Goal: Information Seeking & Learning: Learn about a topic

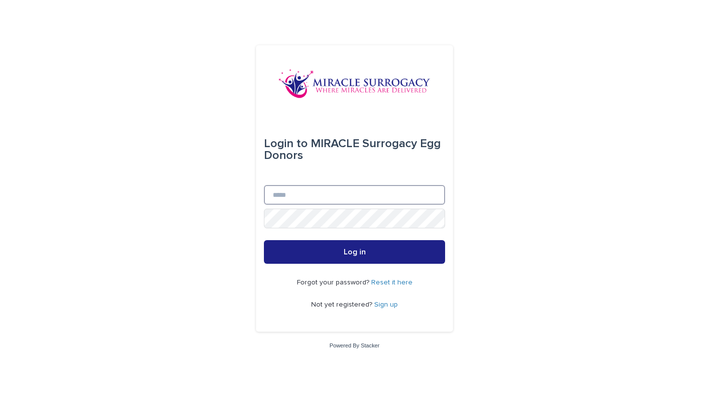
type input "**********"
click at [354, 252] on button "Log in" at bounding box center [354, 252] width 181 height 24
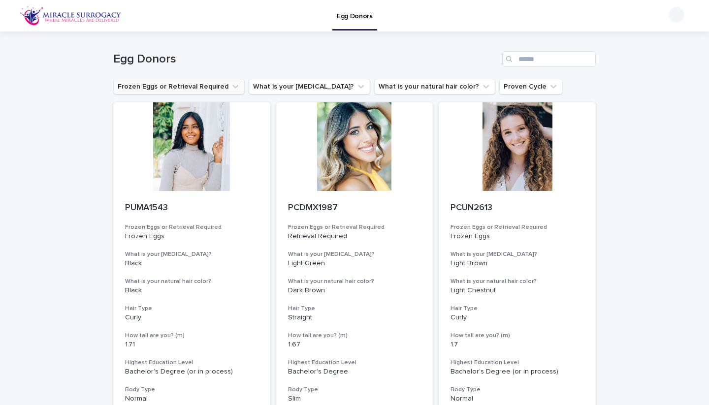
click at [137, 87] on button "Frozen Eggs or Retrieval Required" at bounding box center [178, 87] width 131 height 16
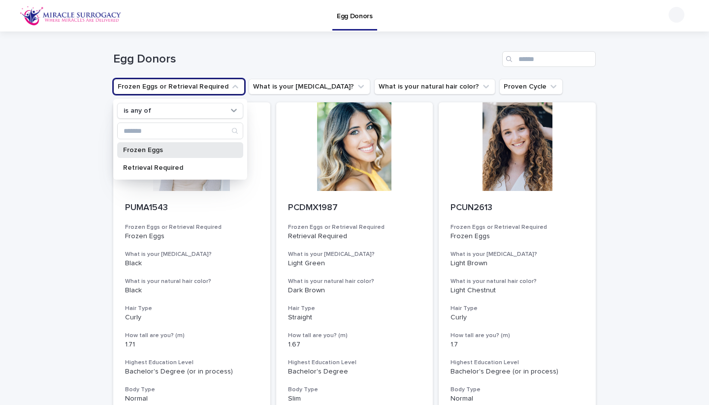
click at [167, 150] on p "Frozen Eggs" at bounding box center [175, 150] width 104 height 7
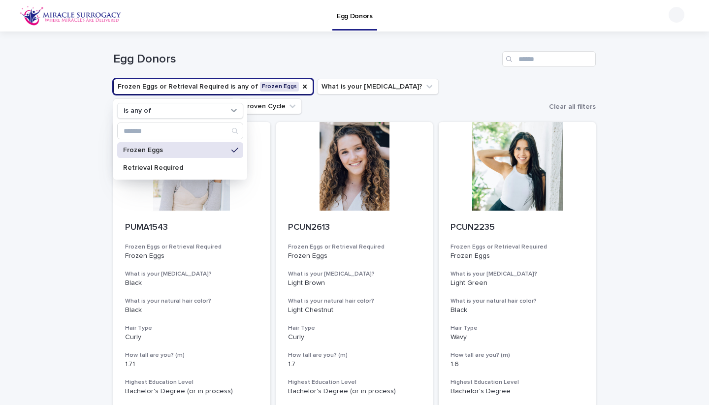
click at [345, 103] on ul "Frozen Eggs or Retrieval Required is any of Frozen Eggs is any of Frozen Eggs R…" at bounding box center [328, 96] width 435 height 39
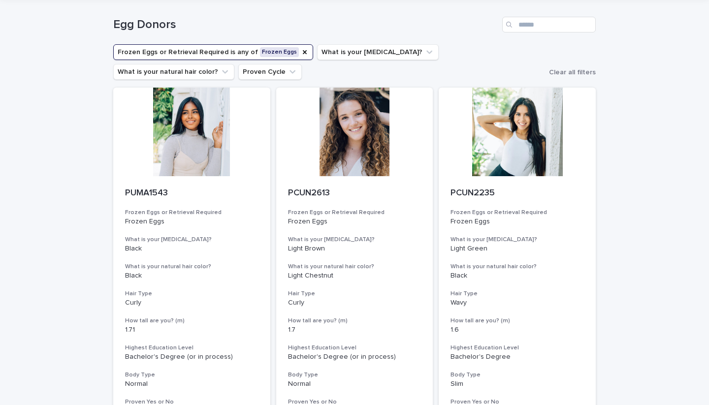
scroll to position [52, 0]
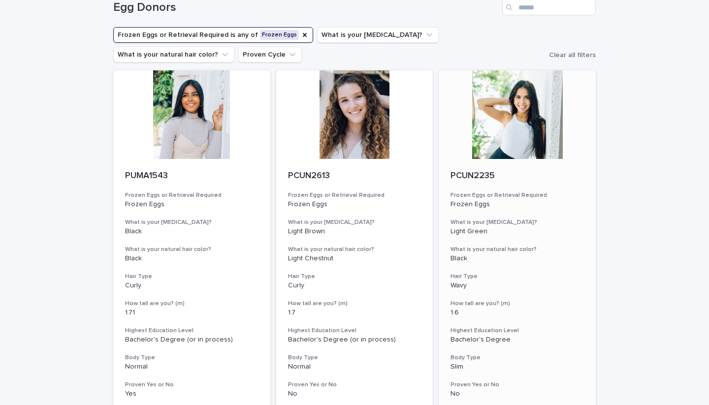
click at [493, 127] on div at bounding box center [516, 114] width 157 height 89
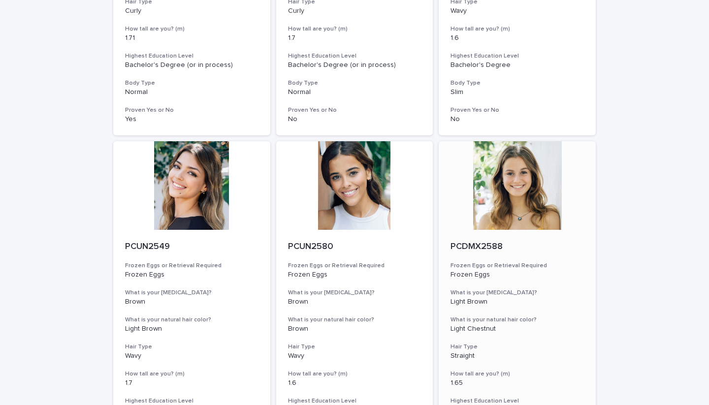
scroll to position [327, 0]
click at [490, 170] on div at bounding box center [516, 185] width 157 height 89
click at [355, 179] on div at bounding box center [354, 185] width 157 height 89
click at [202, 168] on div at bounding box center [191, 185] width 157 height 89
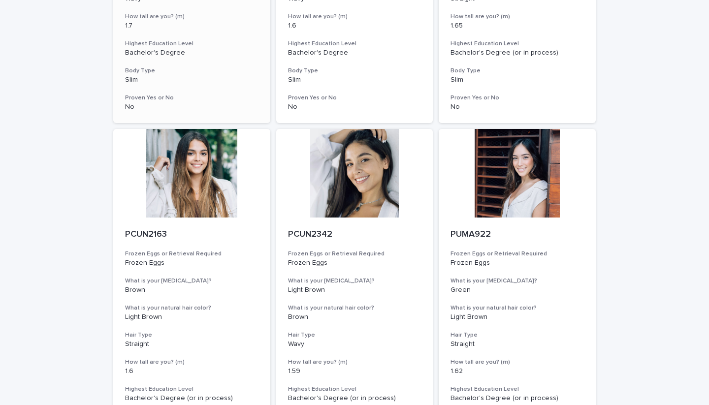
scroll to position [686, 0]
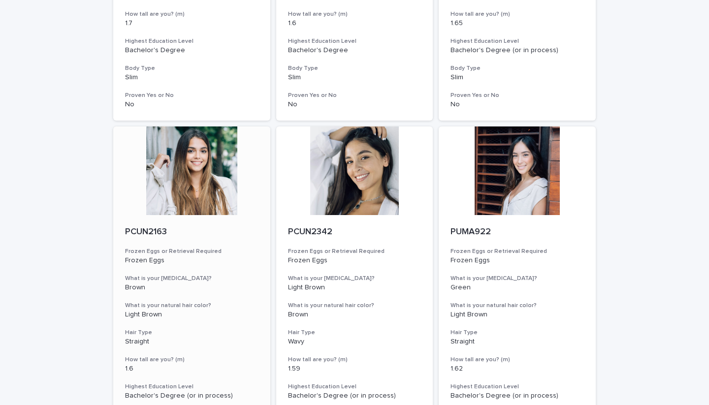
click at [206, 165] on div at bounding box center [191, 170] width 157 height 89
click at [334, 164] on div at bounding box center [354, 170] width 157 height 89
click at [486, 158] on div at bounding box center [516, 170] width 157 height 89
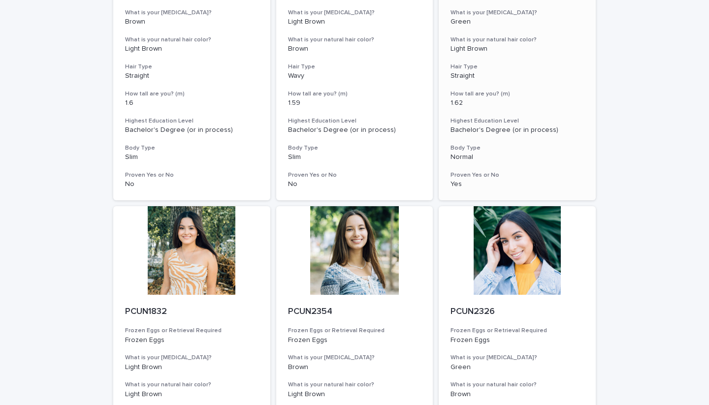
scroll to position [952, 0]
click at [505, 231] on div at bounding box center [516, 250] width 157 height 89
click at [350, 255] on div at bounding box center [354, 250] width 157 height 89
click at [221, 248] on div at bounding box center [191, 250] width 157 height 89
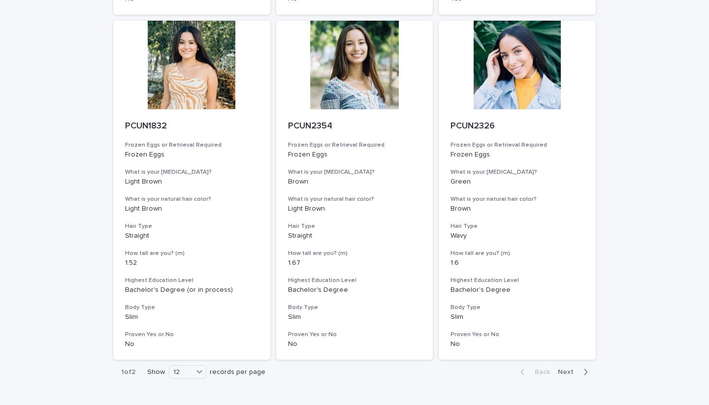
click at [570, 360] on div "Back Next" at bounding box center [553, 372] width 83 height 25
click at [570, 369] on span "Next" at bounding box center [568, 372] width 22 height 7
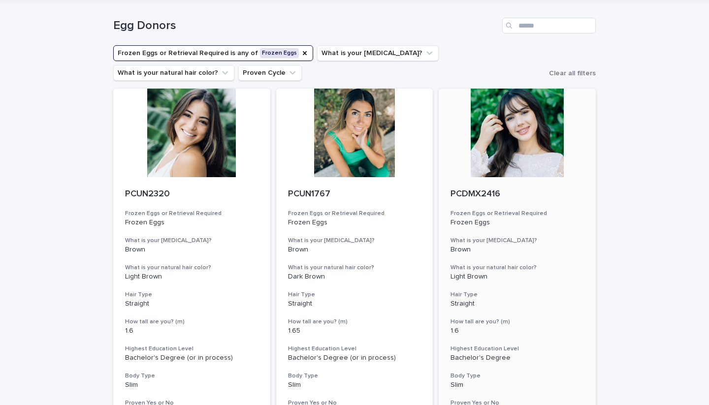
scroll to position [29, 0]
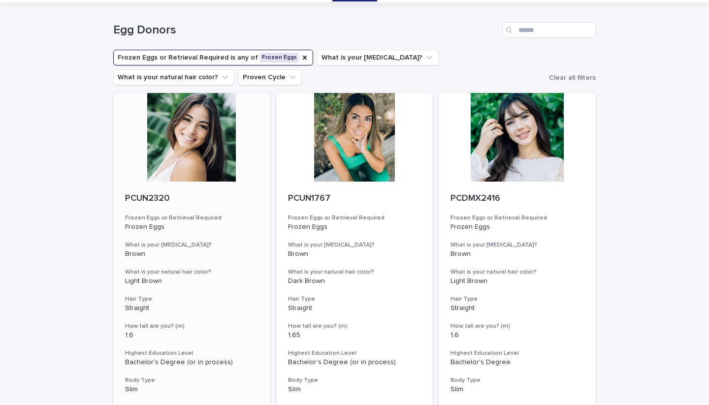
click at [192, 154] on div at bounding box center [191, 137] width 157 height 89
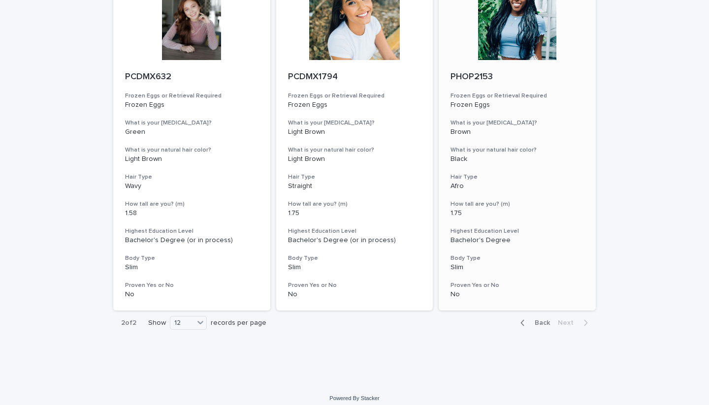
scroll to position [423, 0]
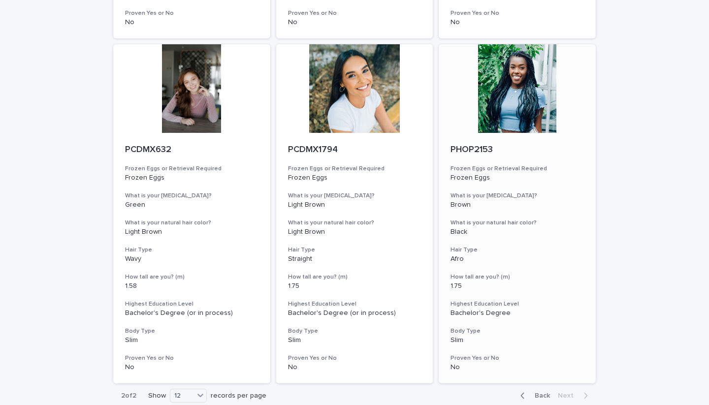
click at [526, 154] on div "PHOP2153 Frozen Eggs or Retrieval Required Frozen Eggs What is your eye color? …" at bounding box center [516, 258] width 157 height 251
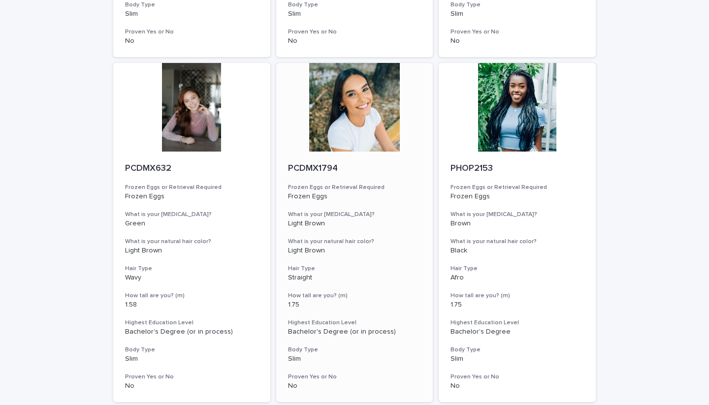
drag, startPoint x: 285, startPoint y: 169, endPoint x: 307, endPoint y: 167, distance: 21.7
drag, startPoint x: 346, startPoint y: 165, endPoint x: 325, endPoint y: 163, distance: 20.7
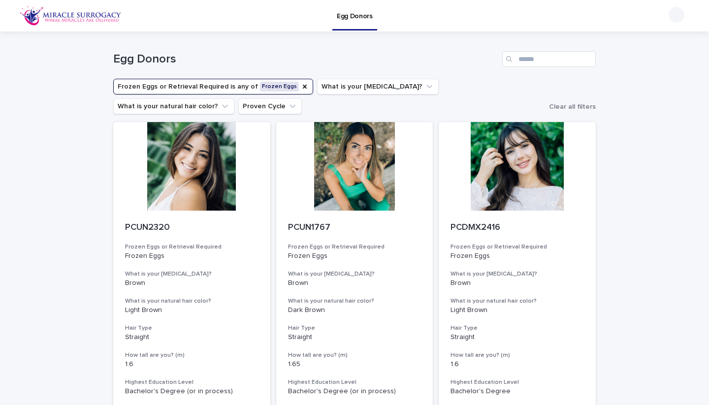
scroll to position [0, 0]
click at [268, 86] on button "Frozen Eggs or Retrieval Required is any of Frozen Eggs" at bounding box center [213, 87] width 200 height 16
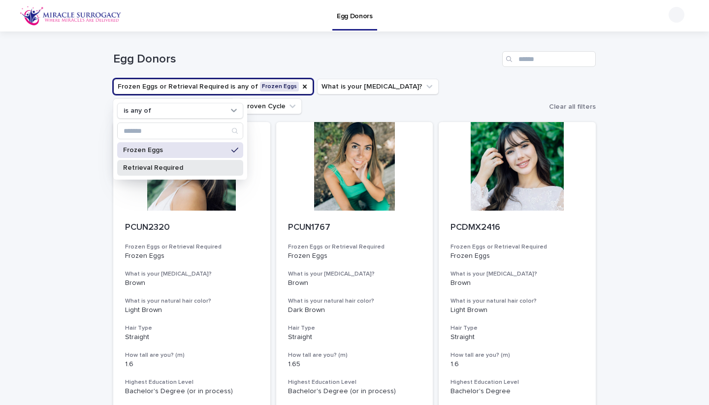
click at [210, 166] on p "Retrieval Required" at bounding box center [175, 167] width 104 height 7
click at [203, 151] on p "Frozen Eggs" at bounding box center [175, 150] width 104 height 7
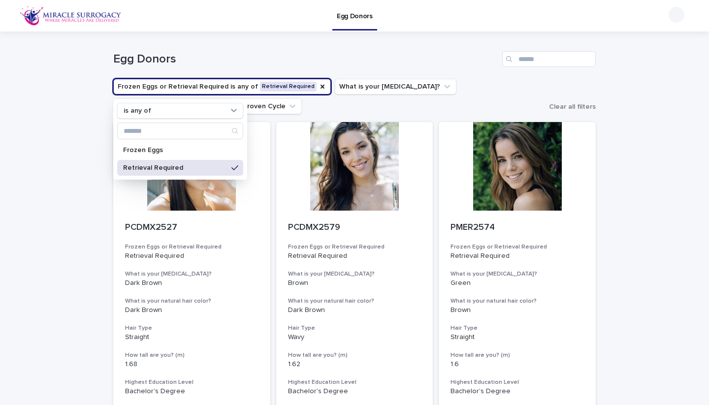
click at [377, 51] on div "Egg Donors" at bounding box center [354, 59] width 482 height 16
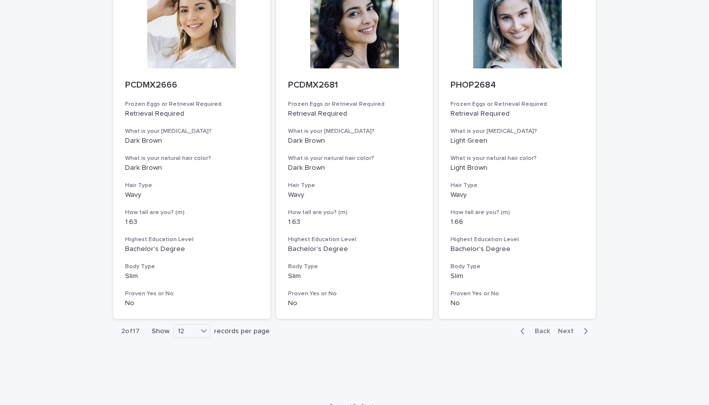
scroll to position [1177, 0]
click at [568, 328] on span "Next" at bounding box center [568, 331] width 22 height 7
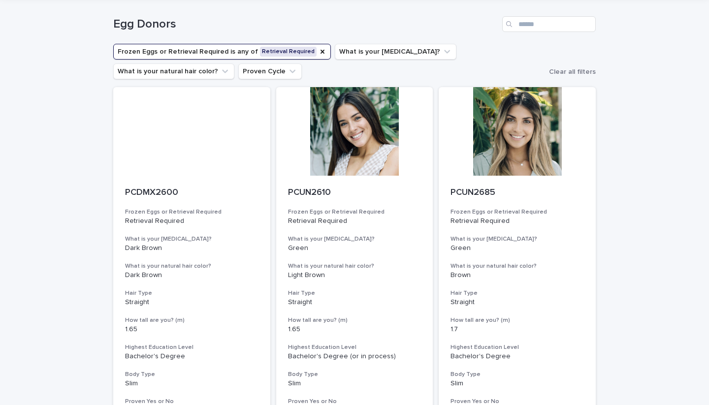
scroll to position [33, 0]
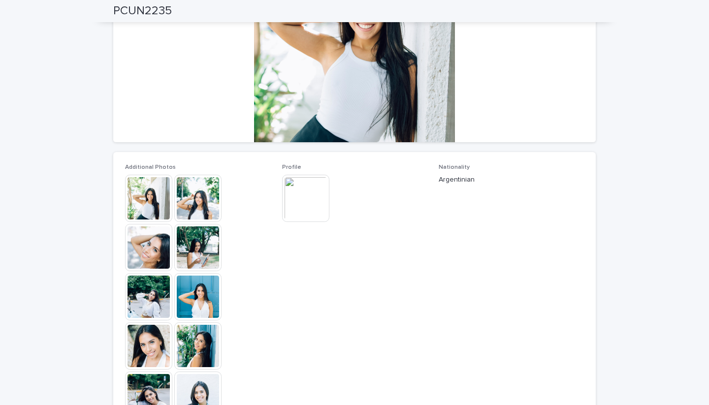
scroll to position [119, 0]
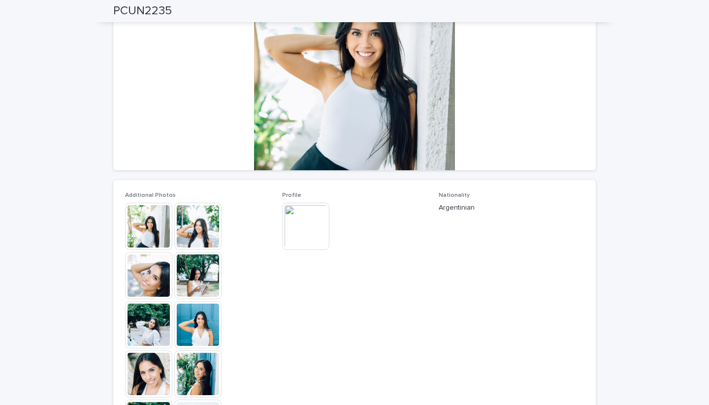
click at [153, 225] on img at bounding box center [148, 226] width 47 height 47
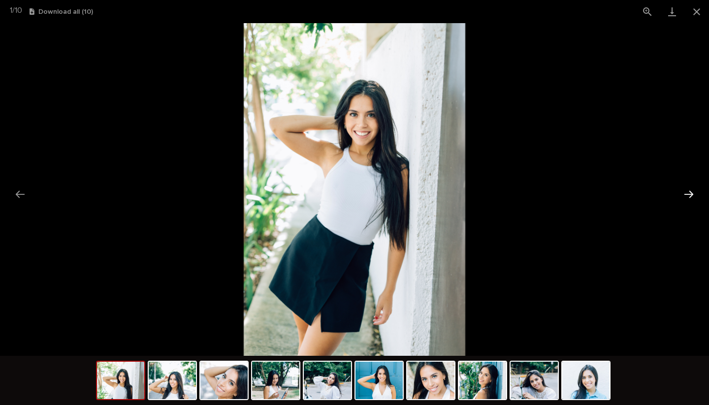
click at [688, 194] on button "Next slide" at bounding box center [688, 194] width 21 height 19
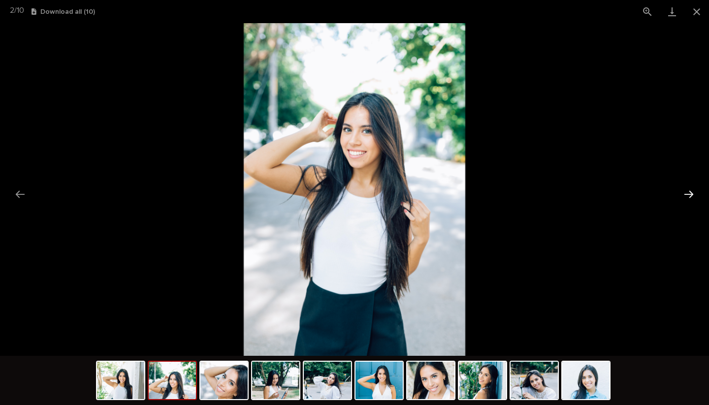
click at [688, 194] on button "Next slide" at bounding box center [688, 194] width 21 height 19
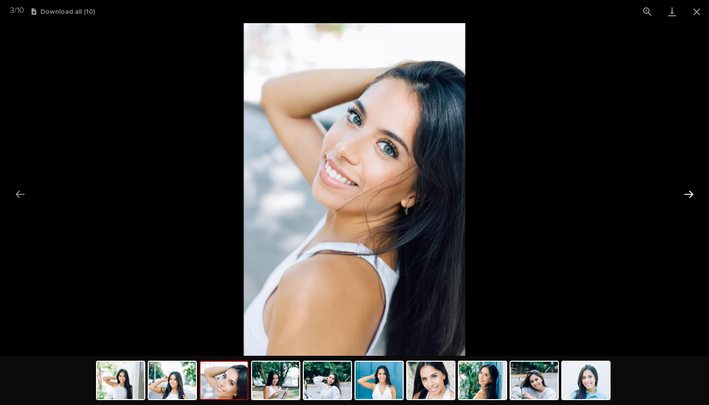
click at [688, 194] on button "Next slide" at bounding box center [688, 194] width 21 height 19
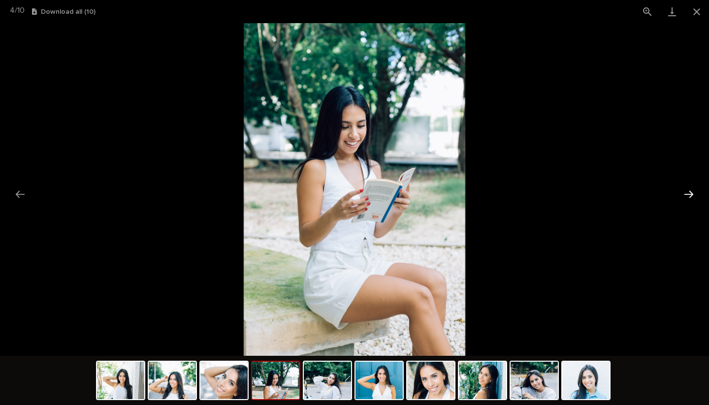
click at [688, 194] on button "Next slide" at bounding box center [688, 194] width 21 height 19
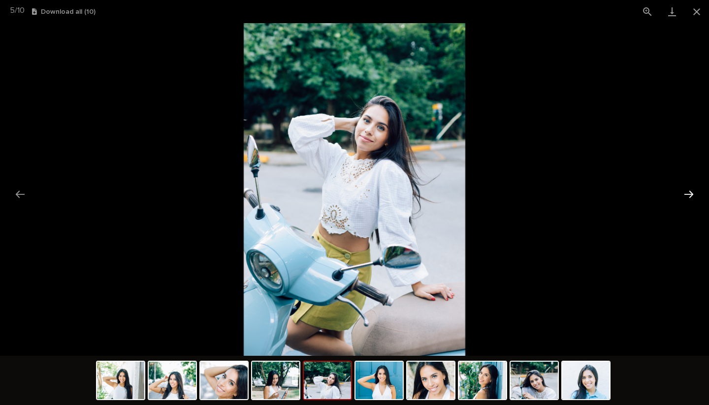
click at [688, 194] on button "Next slide" at bounding box center [688, 194] width 21 height 19
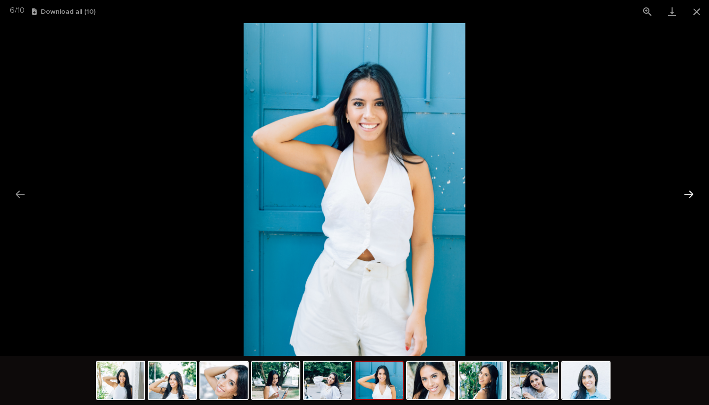
click at [688, 194] on button "Next slide" at bounding box center [688, 194] width 21 height 19
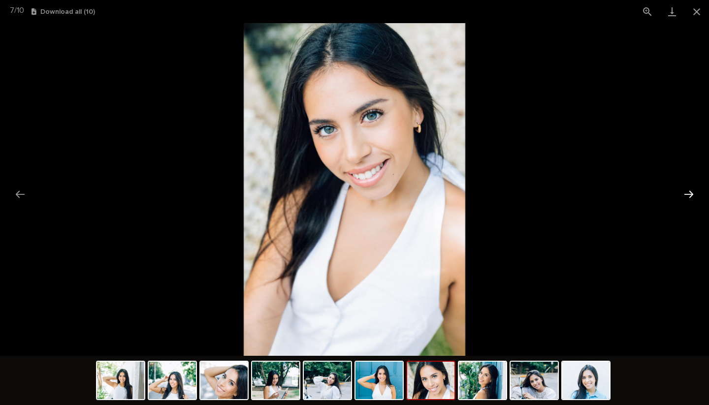
click at [688, 194] on button "Next slide" at bounding box center [688, 194] width 21 height 19
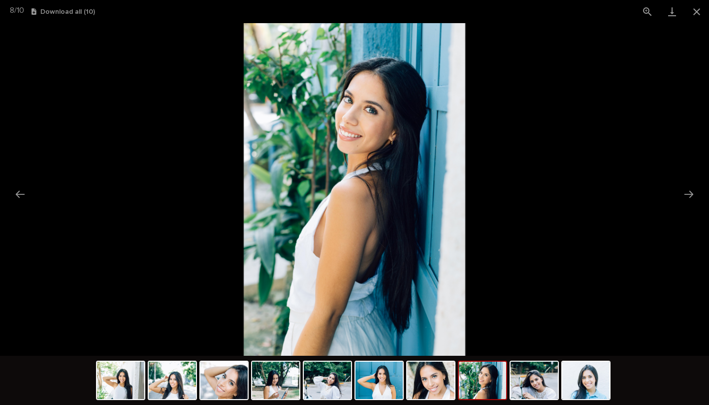
scroll to position [0, 0]
click at [648, 161] on picture at bounding box center [354, 189] width 709 height 333
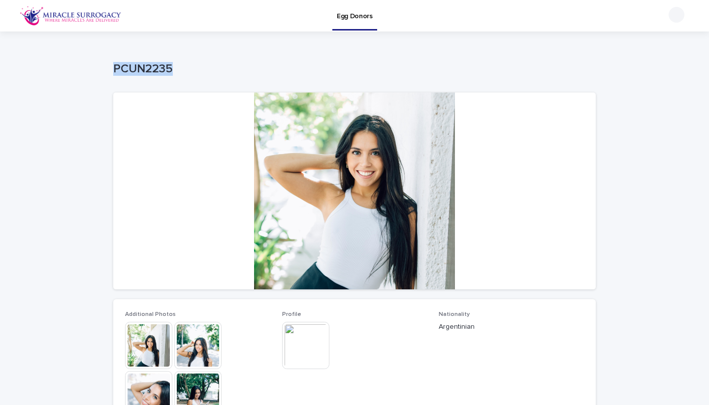
drag, startPoint x: 181, startPoint y: 75, endPoint x: 111, endPoint y: 71, distance: 70.0
click at [111, 71] on div "Loading... Saving… Loading... Saving… PCUN2235 PCUN2235 Sorry, there was an err…" at bounding box center [354, 412] width 492 height 763
copy p "PCUN2235"
click at [300, 329] on img at bounding box center [305, 345] width 47 height 47
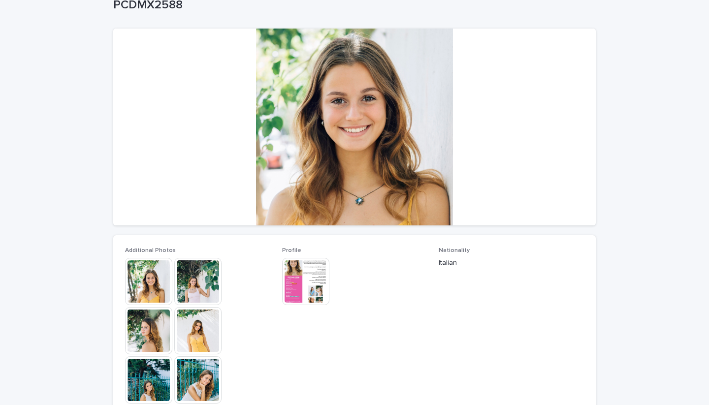
scroll to position [63, 0]
click at [154, 272] on img at bounding box center [148, 281] width 47 height 47
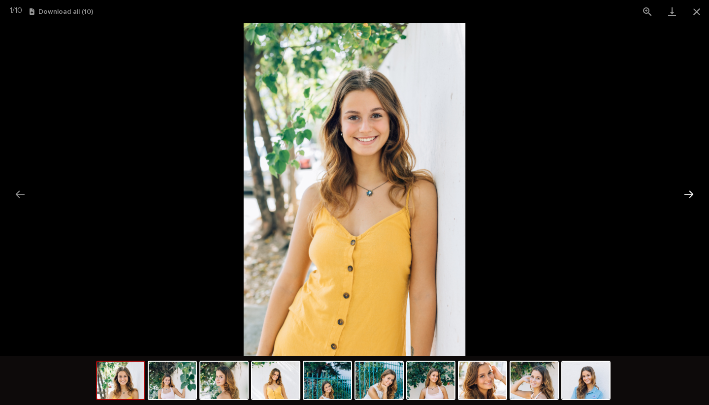
click at [692, 193] on button "Next slide" at bounding box center [688, 194] width 21 height 19
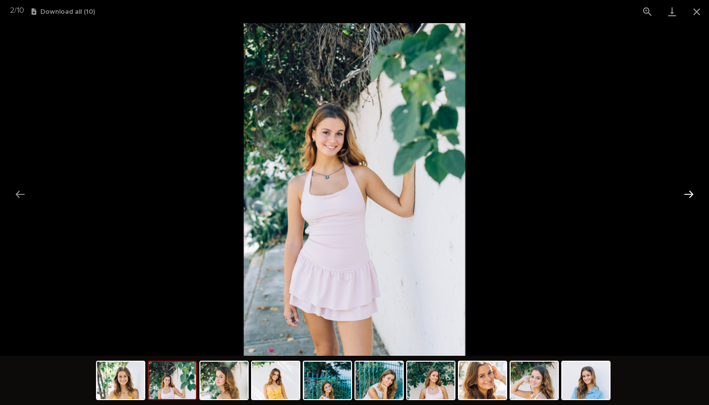
click at [692, 193] on button "Next slide" at bounding box center [688, 194] width 21 height 19
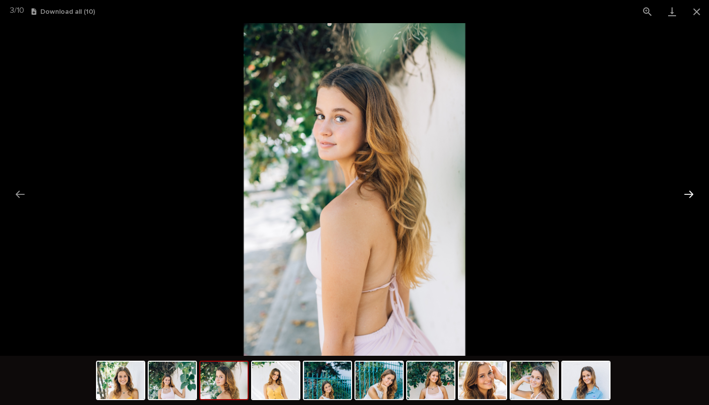
click at [692, 193] on button "Next slide" at bounding box center [688, 194] width 21 height 19
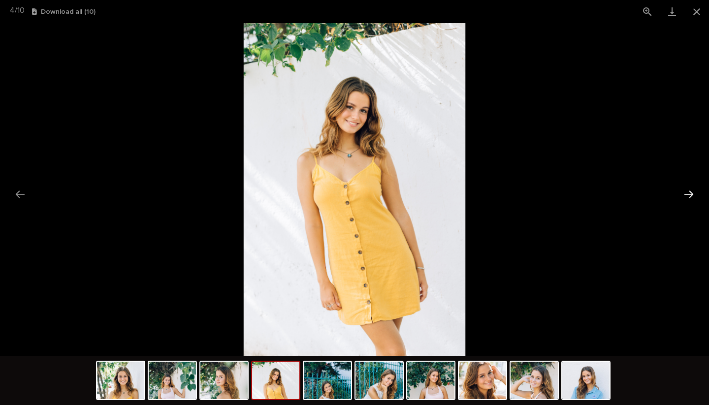
click at [692, 193] on button "Next slide" at bounding box center [688, 194] width 21 height 19
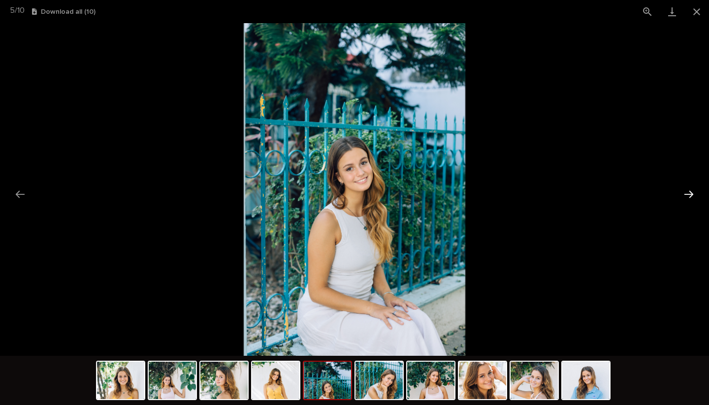
click at [692, 193] on button "Next slide" at bounding box center [688, 194] width 21 height 19
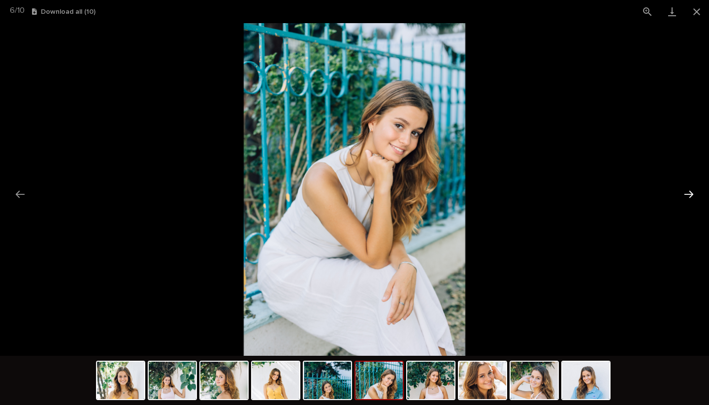
click at [692, 193] on button "Next slide" at bounding box center [688, 194] width 21 height 19
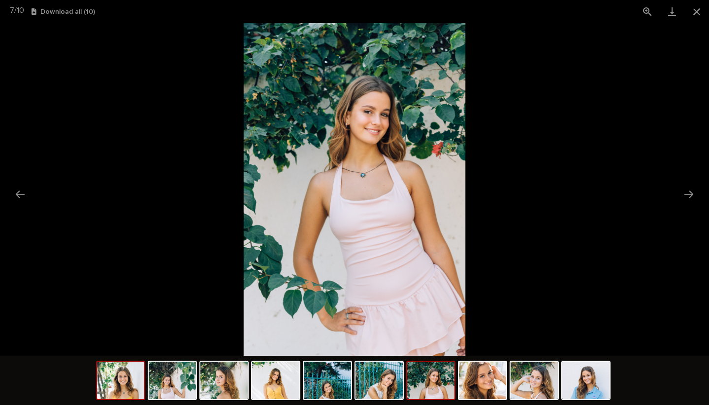
click at [133, 382] on img at bounding box center [120, 380] width 47 height 37
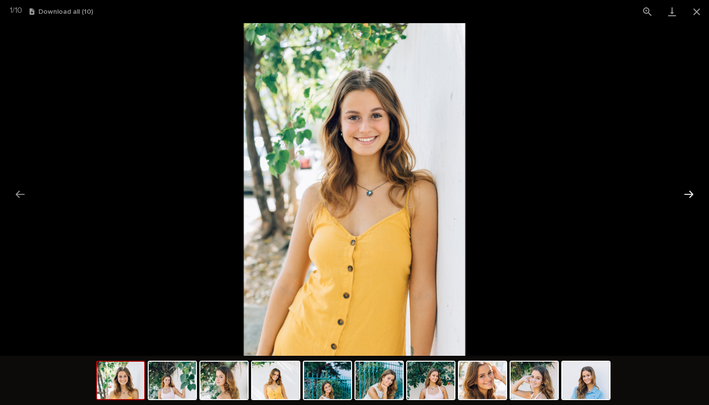
click at [689, 194] on button "Next slide" at bounding box center [688, 194] width 21 height 19
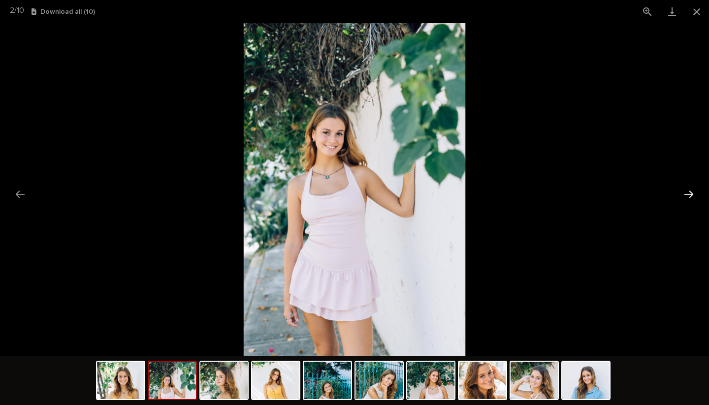
click at [689, 194] on button "Next slide" at bounding box center [688, 194] width 21 height 19
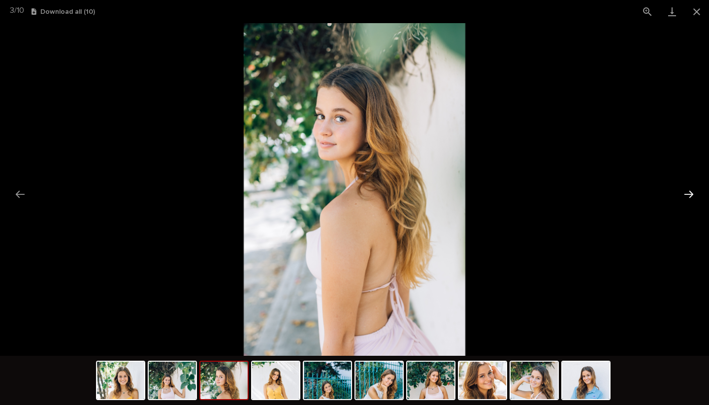
click at [689, 194] on button "Next slide" at bounding box center [688, 194] width 21 height 19
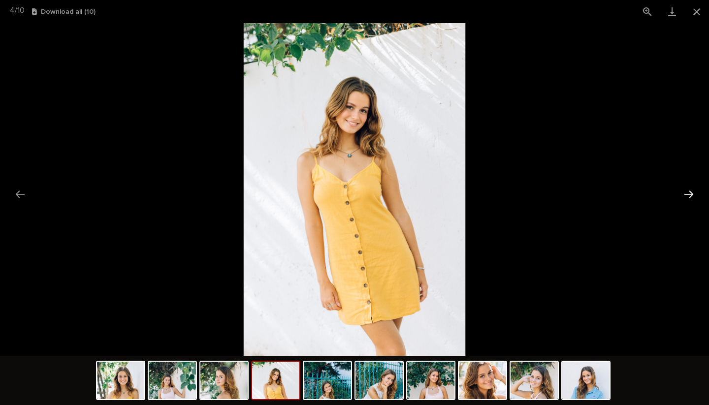
click at [689, 194] on button "Next slide" at bounding box center [688, 194] width 21 height 19
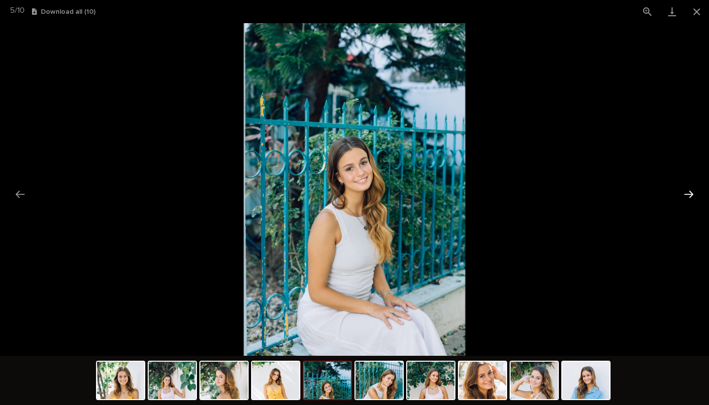
click at [689, 194] on button "Next slide" at bounding box center [688, 194] width 21 height 19
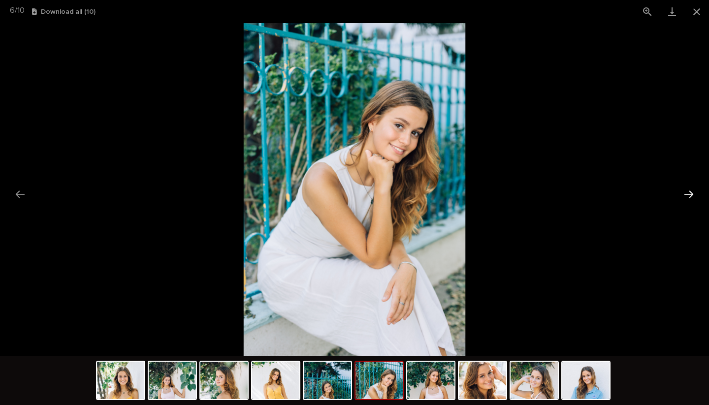
click at [689, 194] on button "Next slide" at bounding box center [688, 194] width 21 height 19
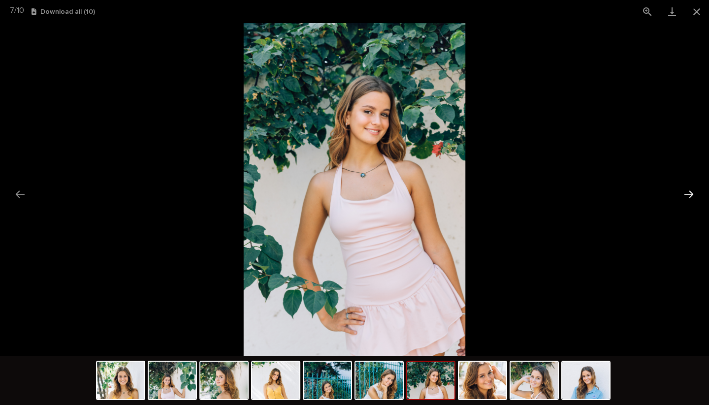
click at [689, 194] on button "Next slide" at bounding box center [688, 194] width 21 height 19
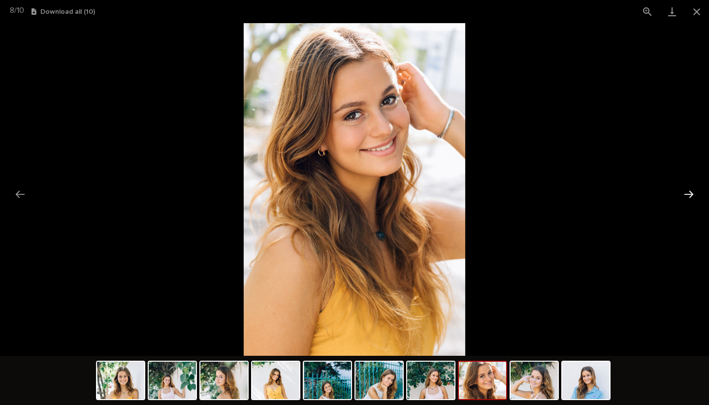
click at [689, 195] on button "Next slide" at bounding box center [688, 194] width 21 height 19
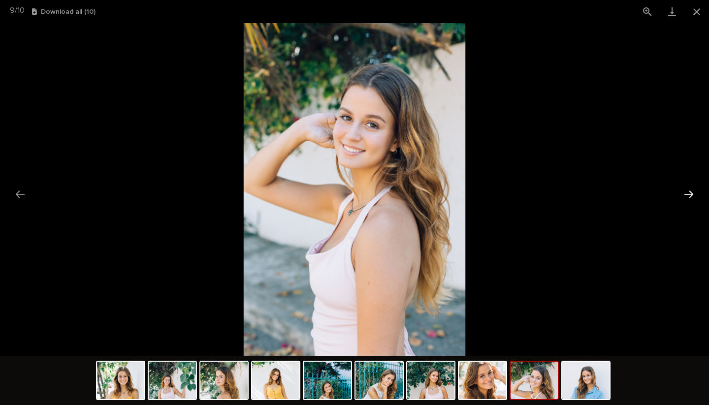
click at [689, 195] on button "Next slide" at bounding box center [688, 194] width 21 height 19
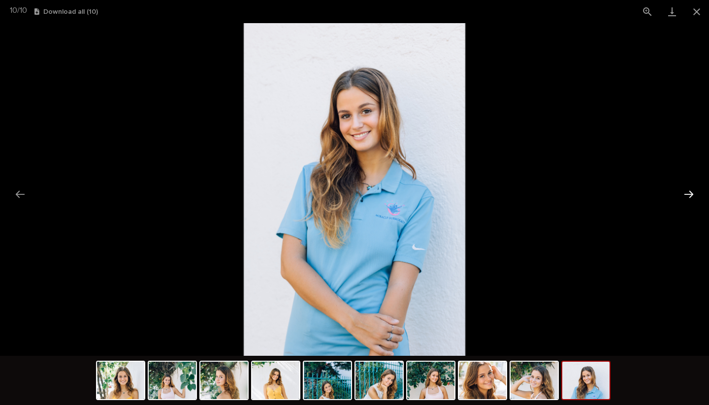
click at [689, 195] on button "Next slide" at bounding box center [688, 194] width 21 height 19
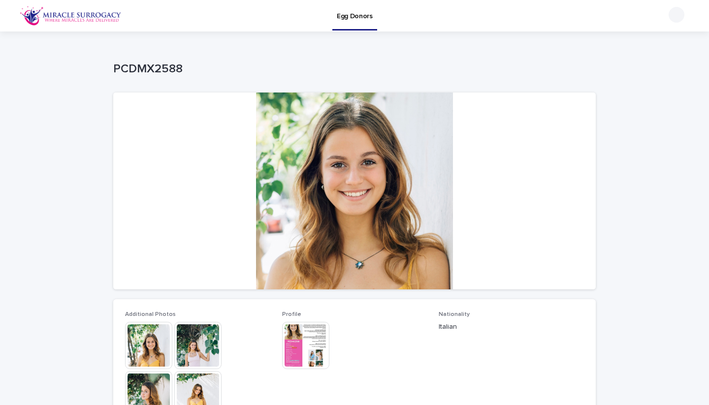
scroll to position [0, 0]
drag, startPoint x: 192, startPoint y: 68, endPoint x: 114, endPoint y: 67, distance: 78.2
click at [114, 67] on p "PCDMX2588" at bounding box center [352, 69] width 478 height 14
copy p "PCDMX2588"
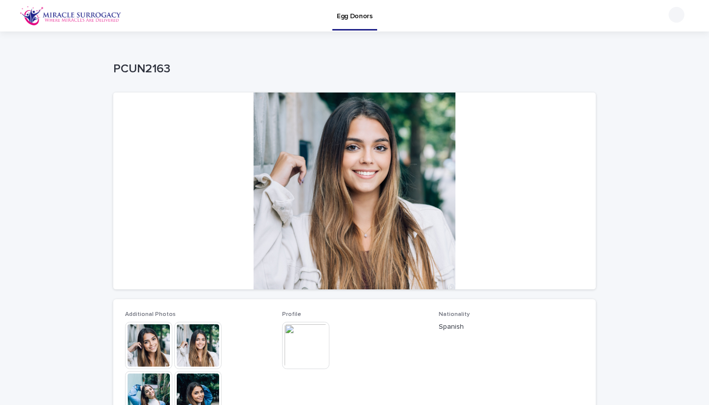
click at [309, 154] on div at bounding box center [354, 191] width 482 height 197
click at [144, 331] on img at bounding box center [148, 345] width 47 height 47
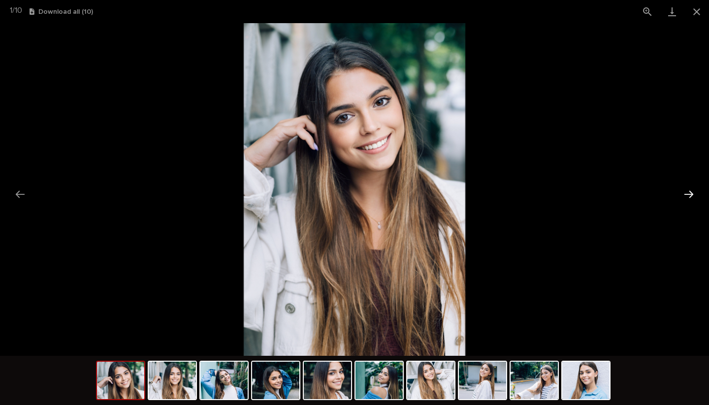
click at [690, 196] on button "Next slide" at bounding box center [688, 194] width 21 height 19
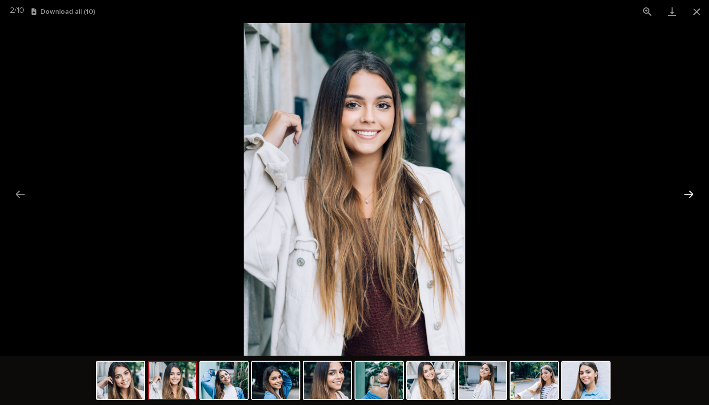
click at [690, 196] on button "Next slide" at bounding box center [688, 194] width 21 height 19
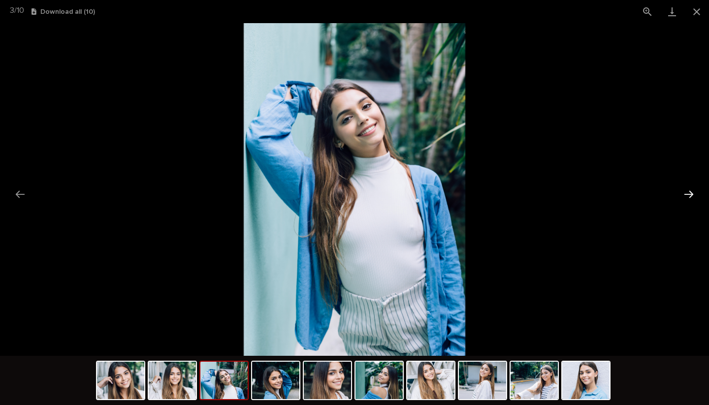
click at [690, 196] on button "Next slide" at bounding box center [688, 194] width 21 height 19
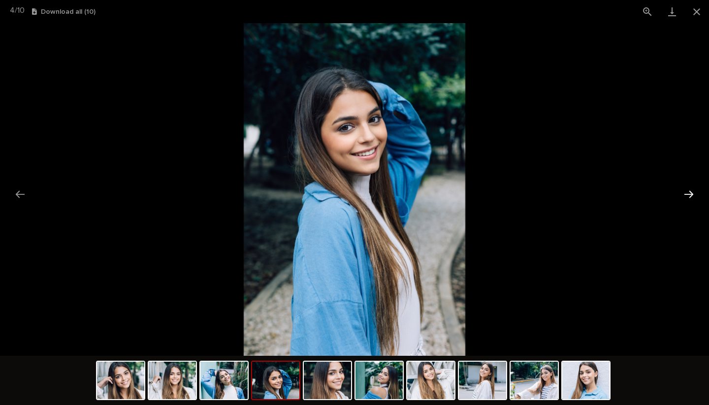
click at [690, 195] on button "Next slide" at bounding box center [688, 194] width 21 height 19
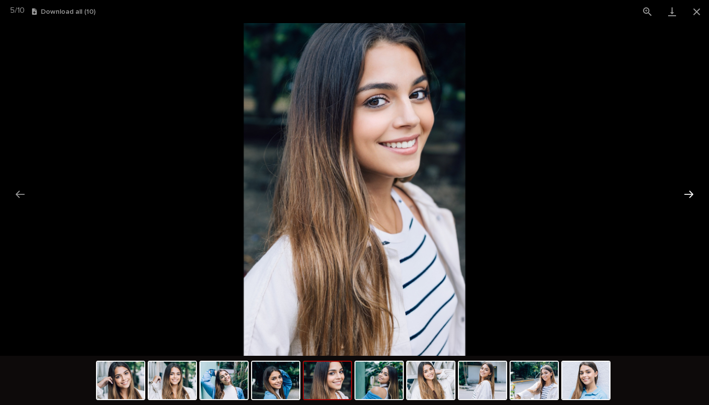
click at [690, 195] on button "Next slide" at bounding box center [688, 194] width 21 height 19
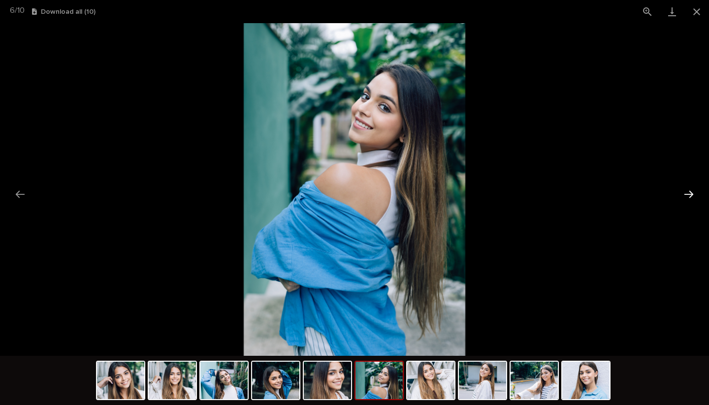
click at [690, 195] on button "Next slide" at bounding box center [688, 194] width 21 height 19
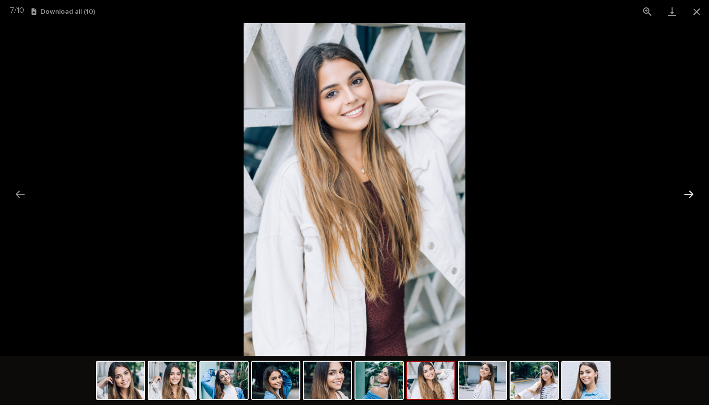
click at [690, 195] on button "Next slide" at bounding box center [688, 194] width 21 height 19
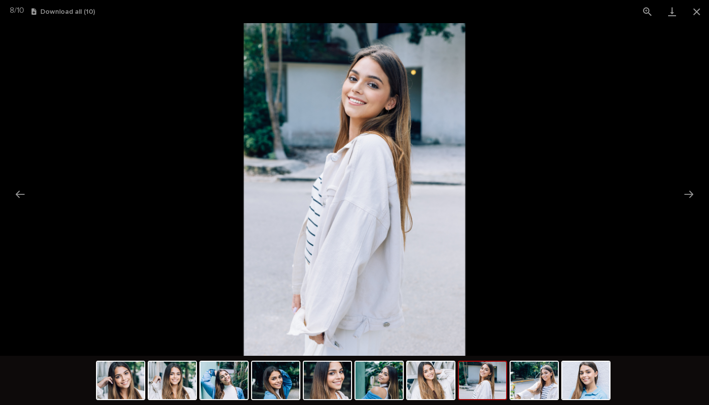
click at [152, 99] on picture at bounding box center [354, 189] width 709 height 333
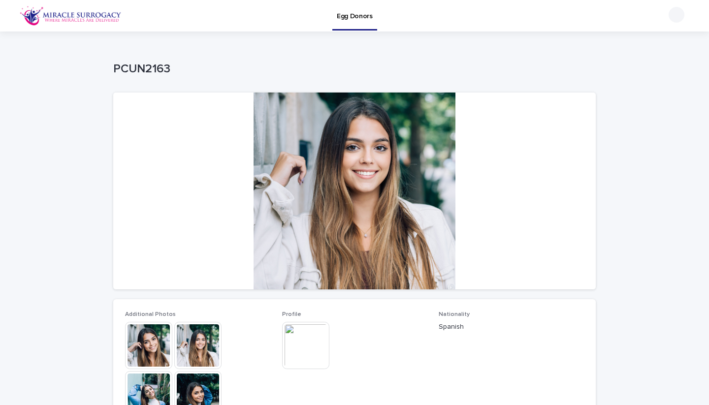
click at [137, 65] on p "PCUN2163" at bounding box center [352, 69] width 478 height 14
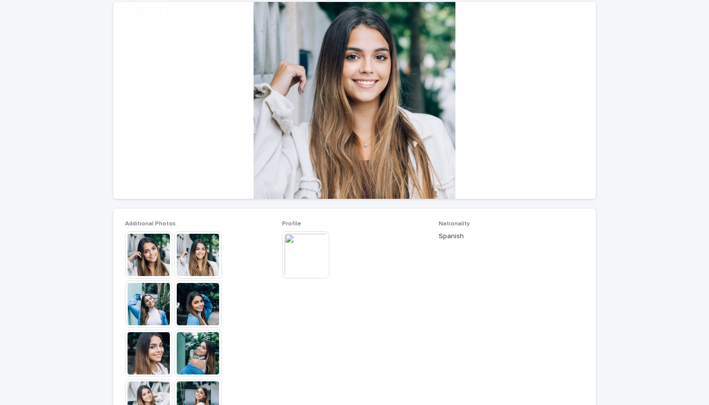
scroll to position [197, 0]
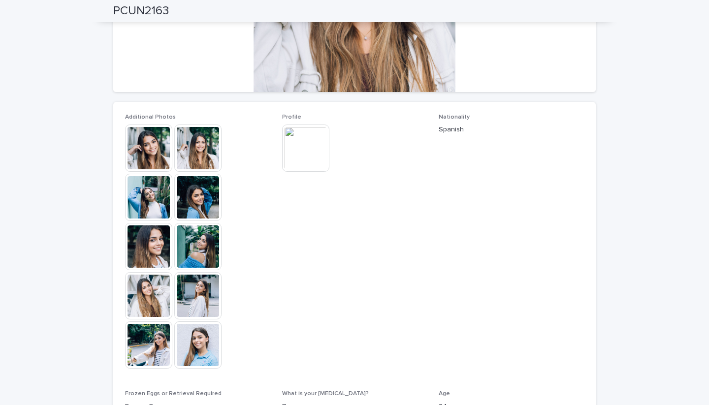
click at [201, 303] on img at bounding box center [197, 295] width 47 height 47
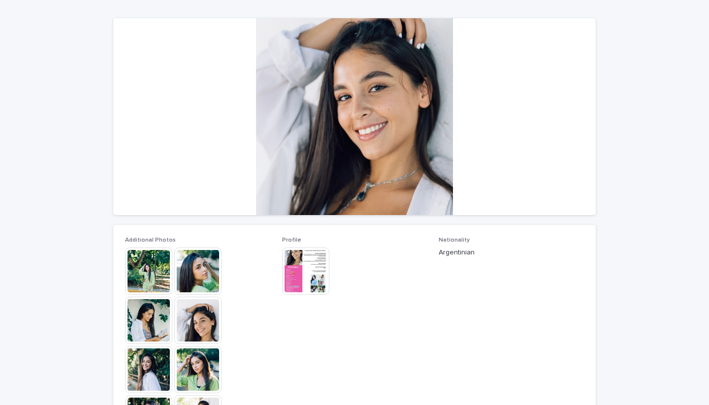
scroll to position [75, 0]
click at [161, 278] on img at bounding box center [148, 270] width 47 height 47
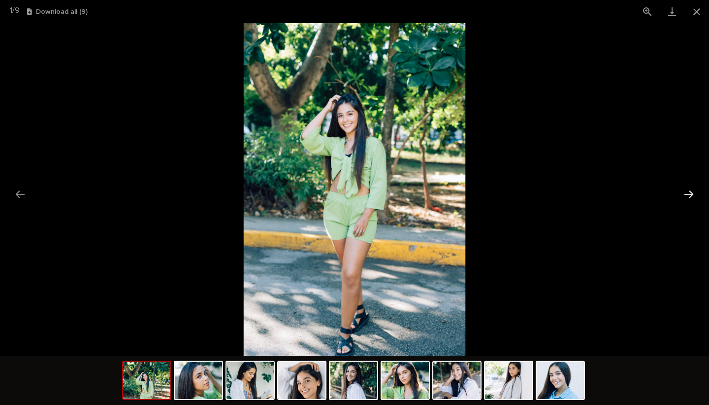
click at [691, 191] on button "Next slide" at bounding box center [688, 194] width 21 height 19
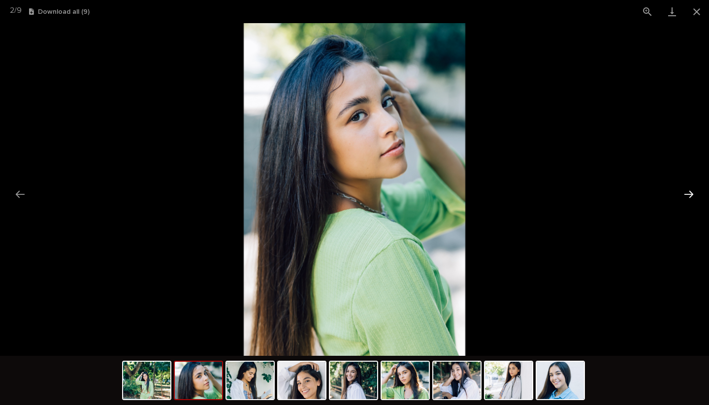
click at [691, 191] on button "Next slide" at bounding box center [688, 194] width 21 height 19
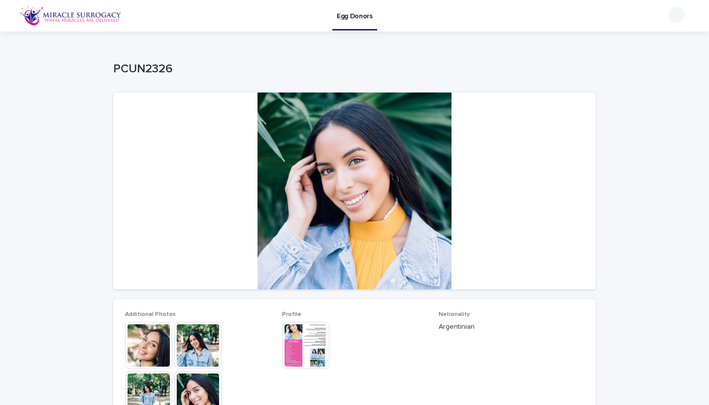
click at [134, 71] on p "PCUN2326" at bounding box center [352, 69] width 478 height 14
click at [192, 93] on div at bounding box center [354, 191] width 482 height 197
click at [153, 340] on img at bounding box center [148, 345] width 47 height 47
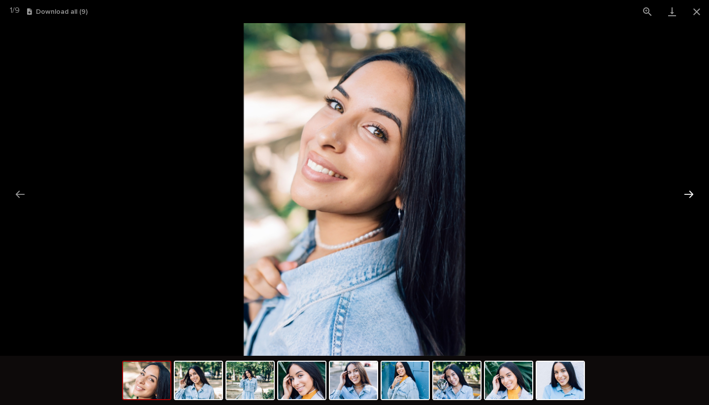
click at [693, 198] on button "Next slide" at bounding box center [688, 194] width 21 height 19
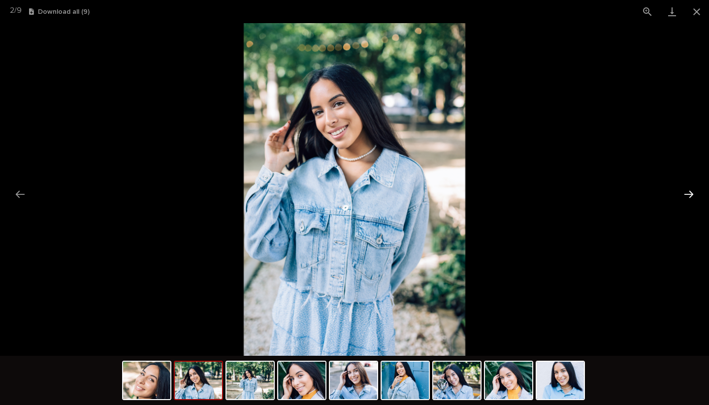
click at [693, 198] on button "Next slide" at bounding box center [688, 194] width 21 height 19
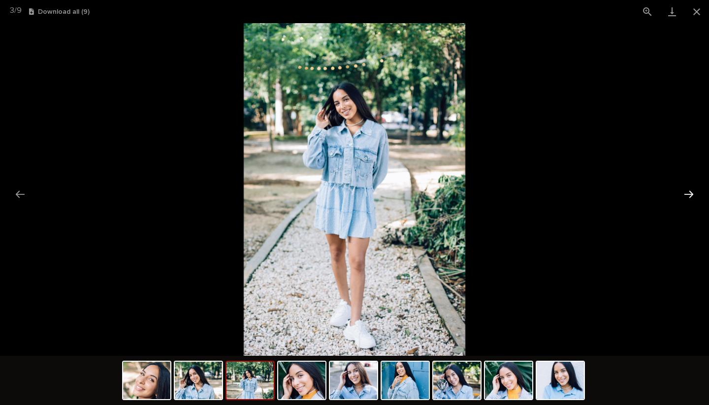
click at [693, 198] on button "Next slide" at bounding box center [688, 194] width 21 height 19
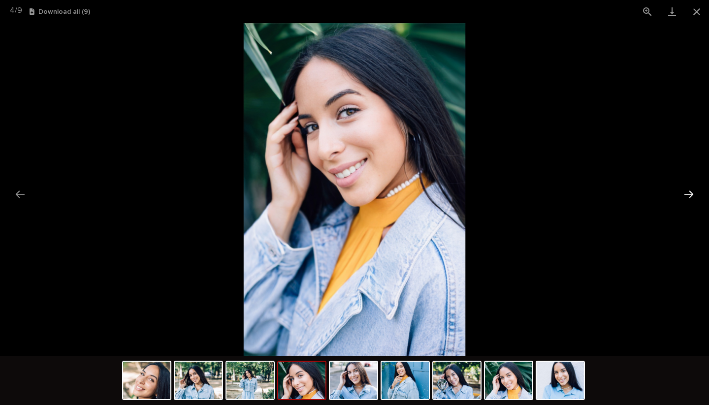
click at [693, 198] on button "Next slide" at bounding box center [688, 194] width 21 height 19
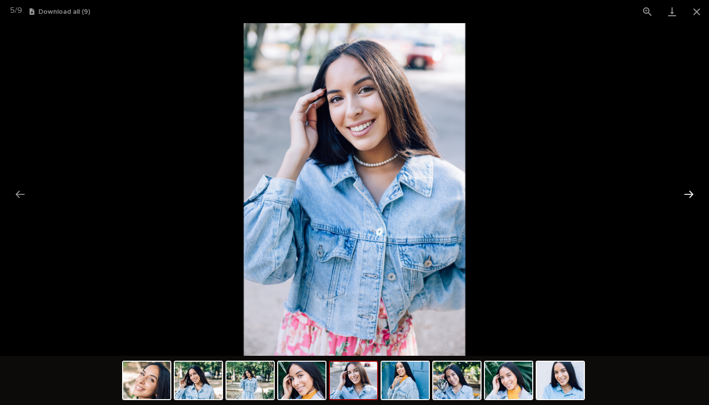
click at [693, 198] on button "Next slide" at bounding box center [688, 194] width 21 height 19
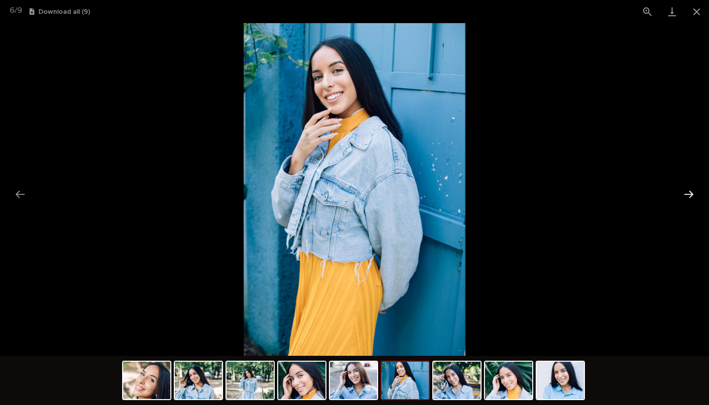
click at [693, 198] on button "Next slide" at bounding box center [688, 194] width 21 height 19
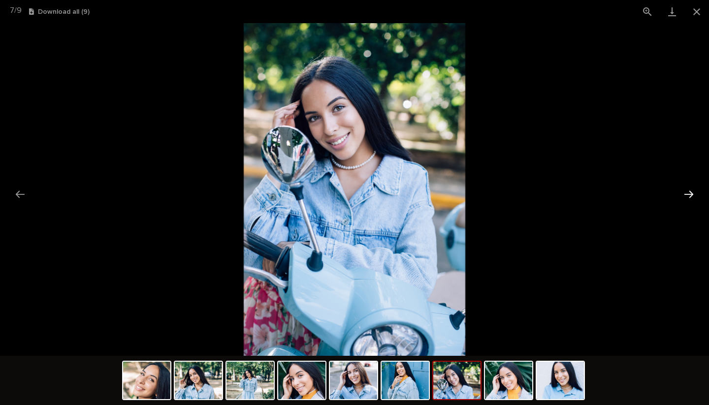
click at [693, 198] on button "Next slide" at bounding box center [688, 194] width 21 height 19
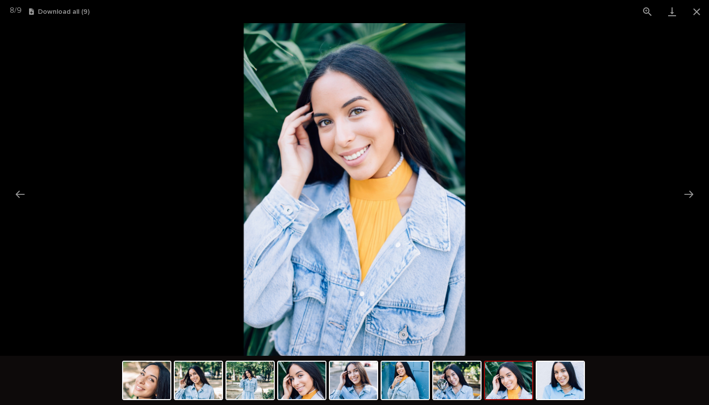
click at [155, 97] on picture at bounding box center [354, 189] width 709 height 333
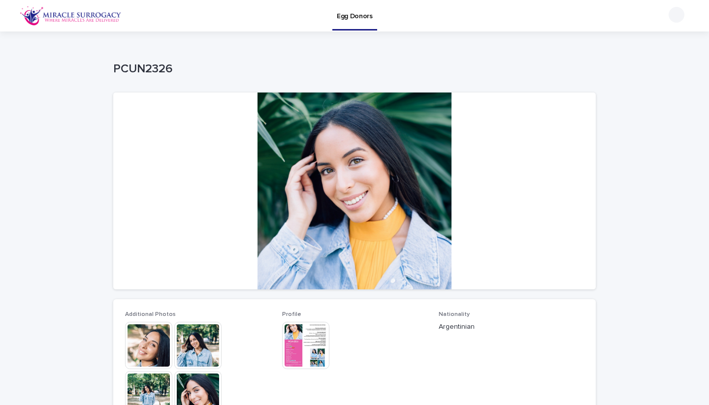
click at [139, 69] on p "PCUN2326" at bounding box center [352, 69] width 478 height 14
copy p "PCUN2326"
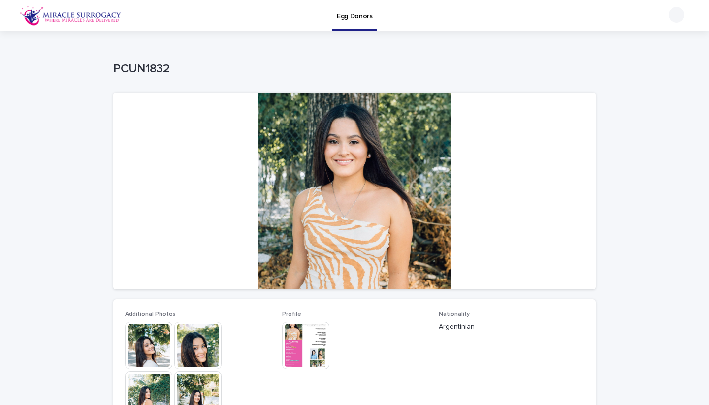
click at [152, 364] on img at bounding box center [148, 345] width 47 height 47
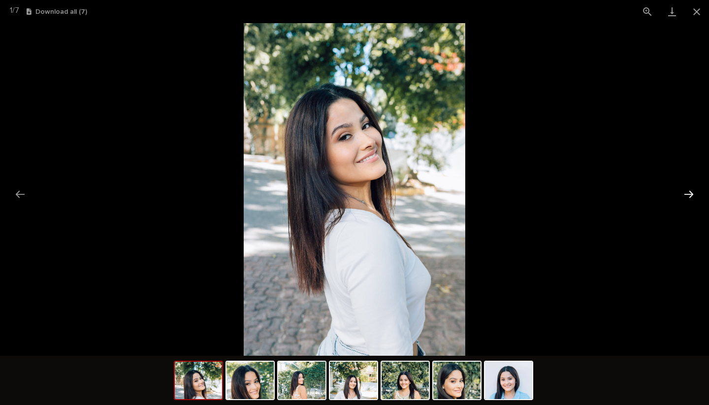
click at [689, 193] on button "Next slide" at bounding box center [688, 194] width 21 height 19
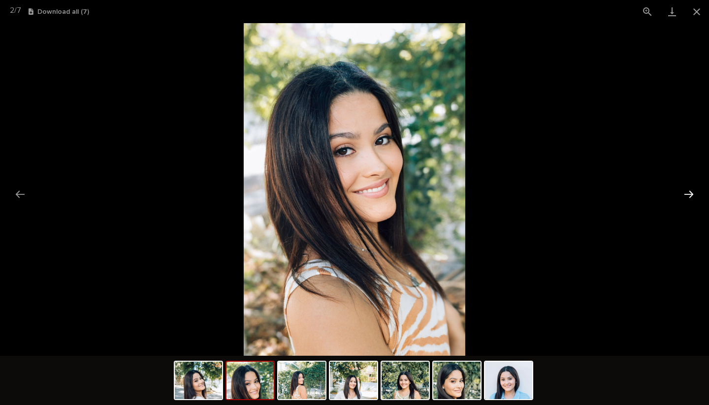
click at [689, 193] on button "Next slide" at bounding box center [688, 194] width 21 height 19
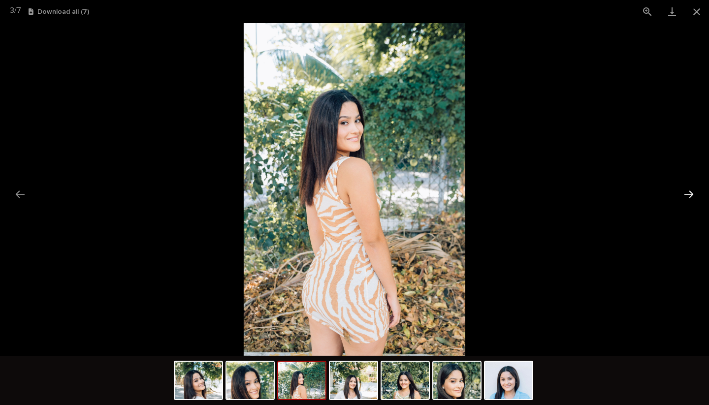
click at [689, 193] on button "Next slide" at bounding box center [688, 194] width 21 height 19
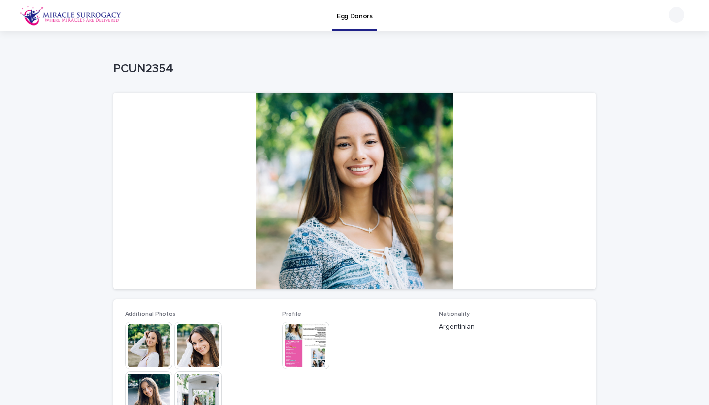
click at [163, 353] on img at bounding box center [148, 345] width 47 height 47
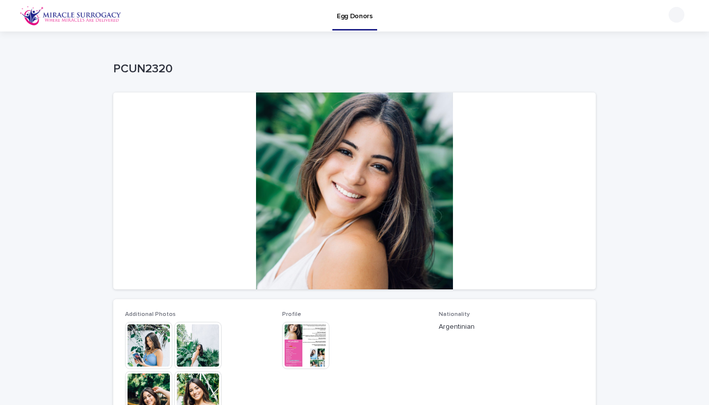
click at [153, 350] on img at bounding box center [148, 345] width 47 height 47
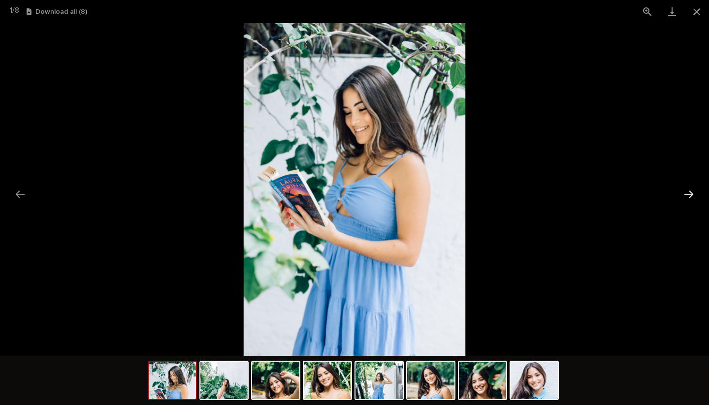
click at [695, 201] on button "Next slide" at bounding box center [688, 194] width 21 height 19
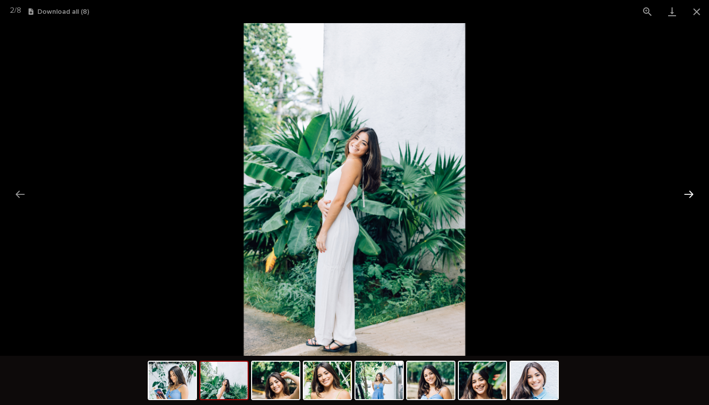
click at [695, 201] on button "Next slide" at bounding box center [688, 194] width 21 height 19
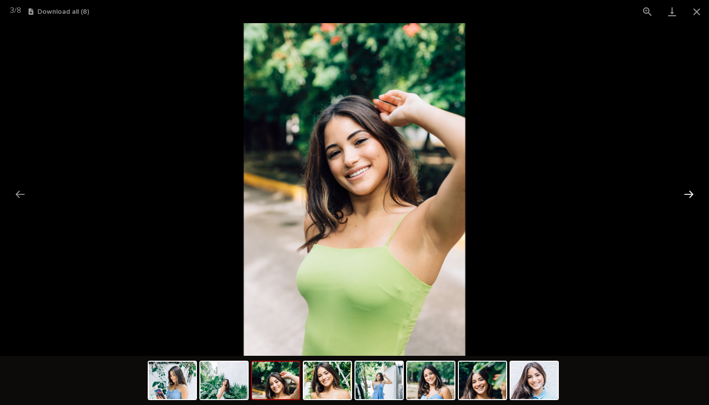
click at [695, 201] on button "Next slide" at bounding box center [688, 194] width 21 height 19
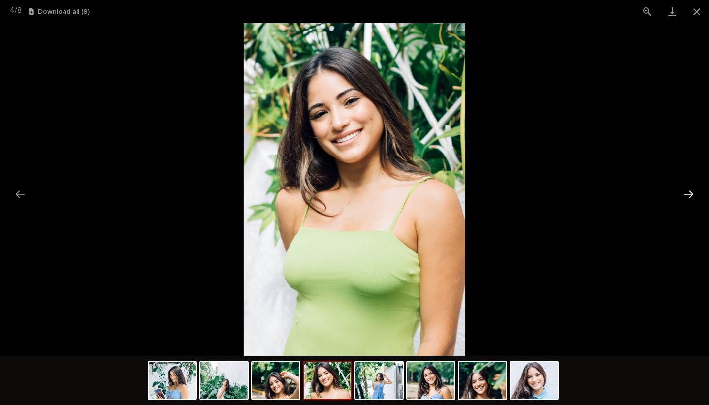
click at [695, 201] on button "Next slide" at bounding box center [688, 194] width 21 height 19
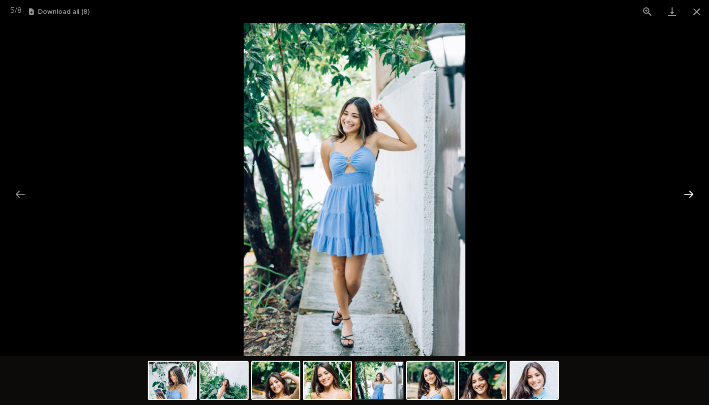
click at [695, 201] on button "Next slide" at bounding box center [688, 194] width 21 height 19
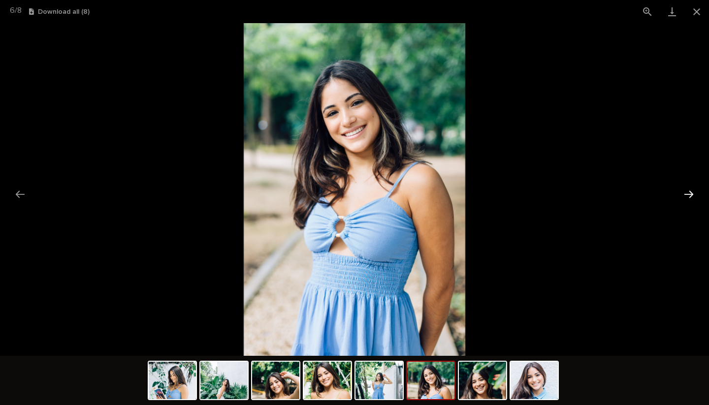
click at [695, 201] on button "Next slide" at bounding box center [688, 194] width 21 height 19
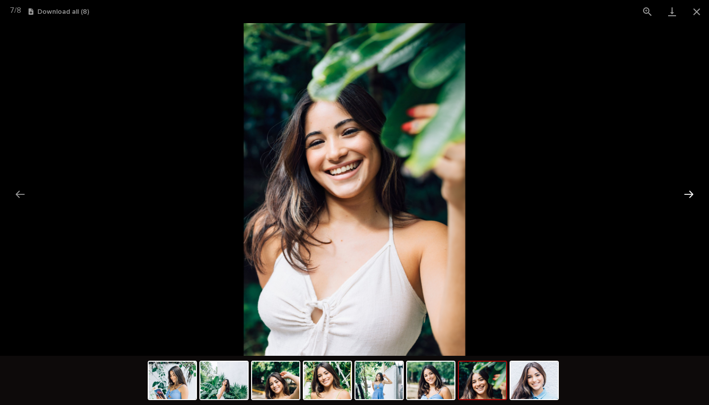
click at [695, 201] on button "Next slide" at bounding box center [688, 194] width 21 height 19
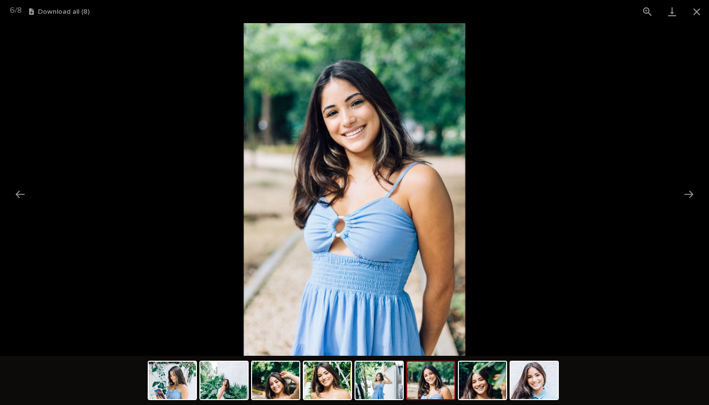
click at [193, 149] on picture at bounding box center [354, 189] width 709 height 333
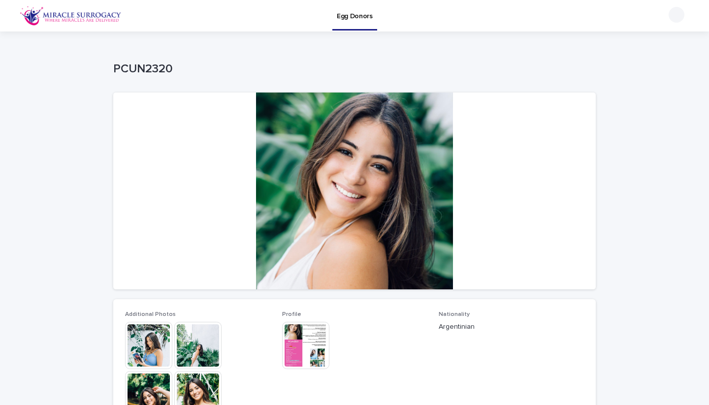
click at [140, 78] on div "PCUN2320" at bounding box center [352, 71] width 478 height 18
click at [140, 71] on p "PCUN2320" at bounding box center [352, 69] width 478 height 14
copy p "PCUN2320"
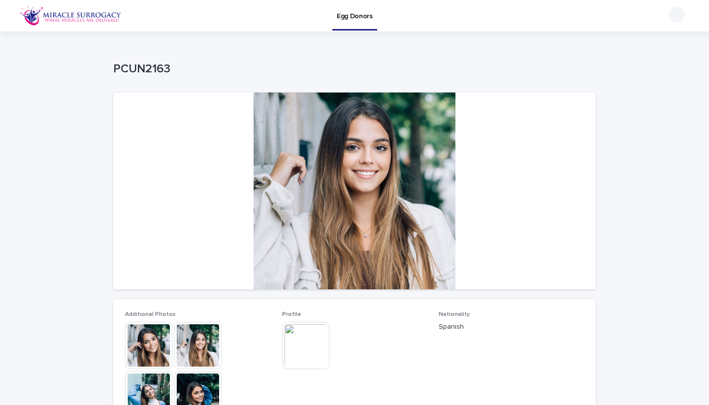
click at [150, 347] on img at bounding box center [148, 345] width 47 height 47
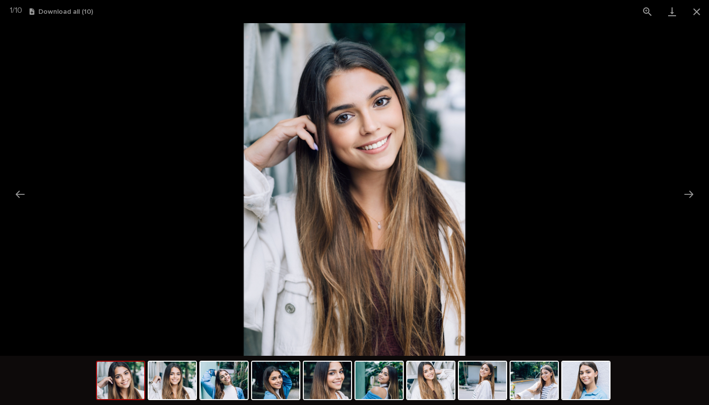
click at [76, 198] on picture at bounding box center [354, 189] width 709 height 333
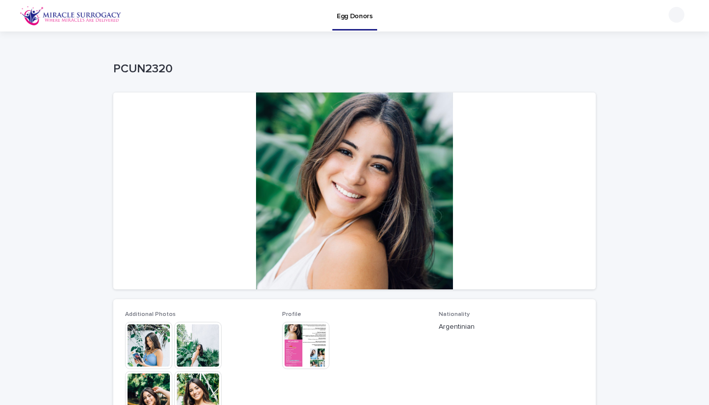
click at [146, 334] on img at bounding box center [148, 345] width 47 height 47
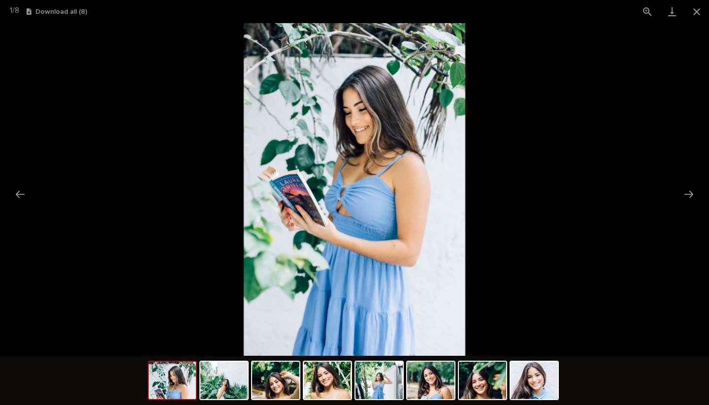
click at [146, 334] on picture at bounding box center [354, 189] width 709 height 333
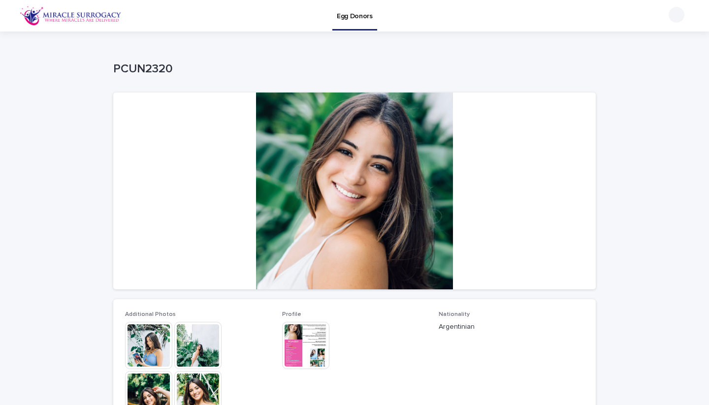
click at [301, 343] on img at bounding box center [305, 345] width 47 height 47
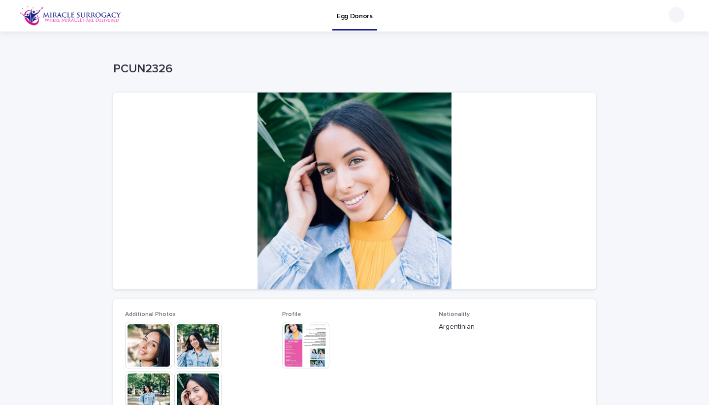
click at [337, 187] on div at bounding box center [354, 191] width 482 height 197
click at [343, 208] on div at bounding box center [354, 191] width 482 height 197
click at [156, 347] on img at bounding box center [148, 345] width 47 height 47
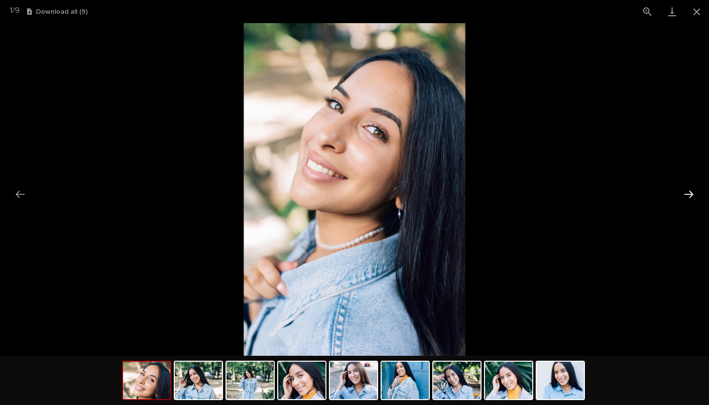
click at [693, 194] on button "Next slide" at bounding box center [688, 194] width 21 height 19
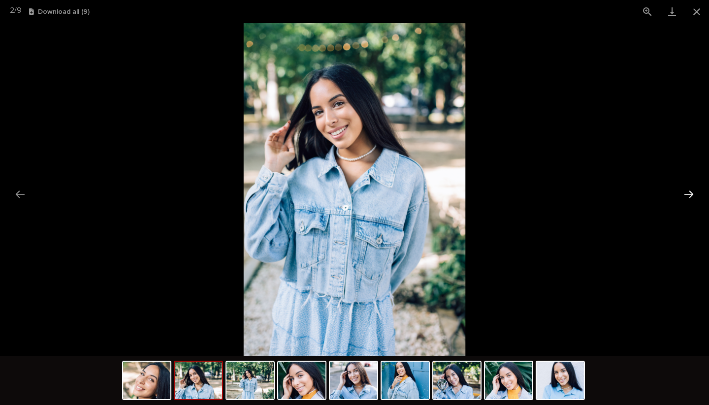
click at [693, 194] on button "Next slide" at bounding box center [688, 194] width 21 height 19
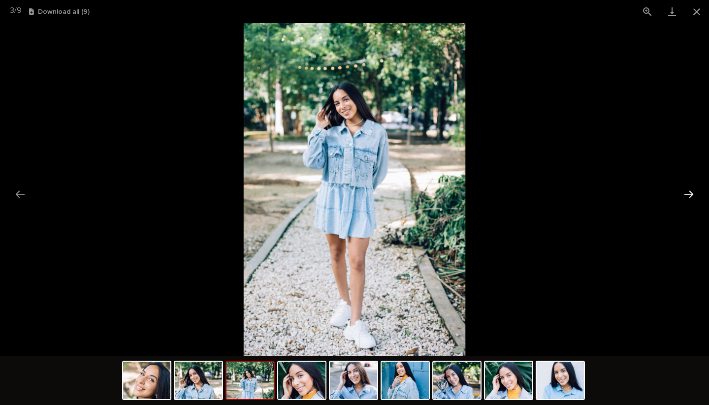
click at [693, 194] on button "Next slide" at bounding box center [688, 194] width 21 height 19
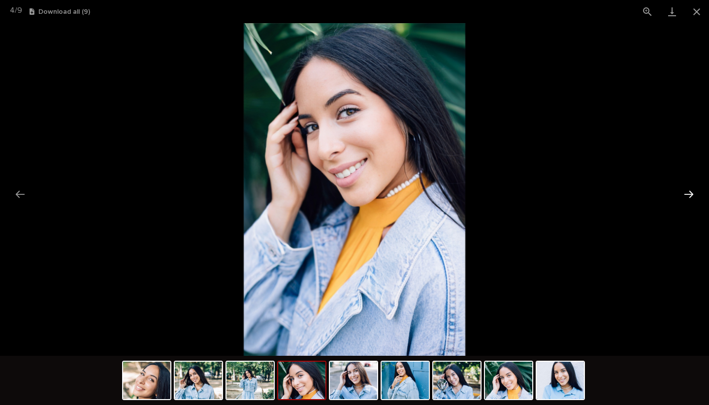
click at [693, 194] on button "Next slide" at bounding box center [688, 194] width 21 height 19
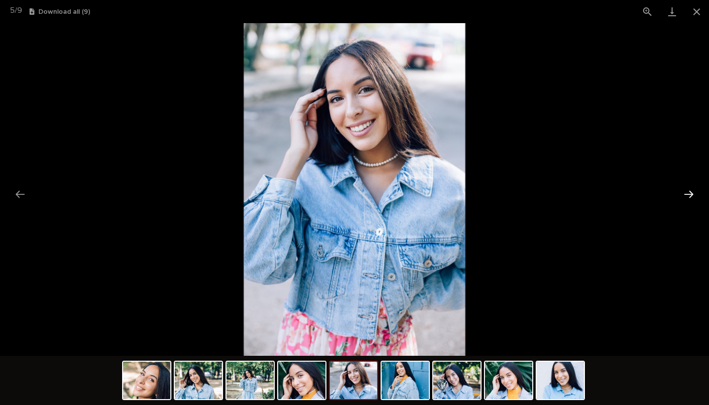
click at [693, 194] on button "Next slide" at bounding box center [688, 194] width 21 height 19
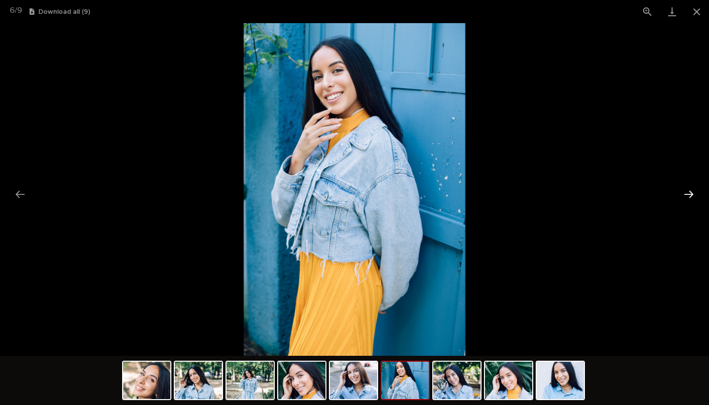
click at [693, 194] on button "Next slide" at bounding box center [688, 194] width 21 height 19
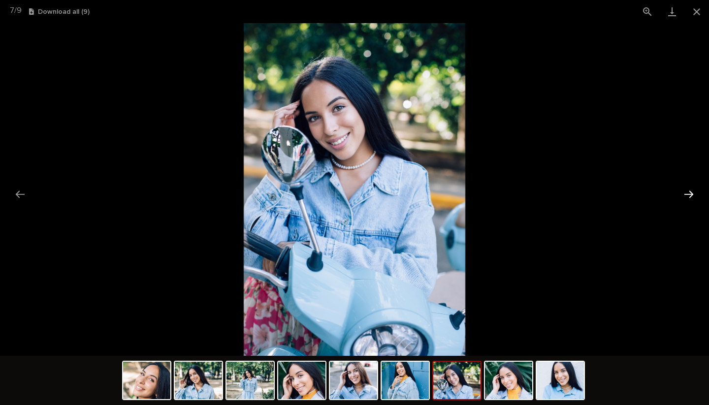
click at [693, 194] on button "Next slide" at bounding box center [688, 194] width 21 height 19
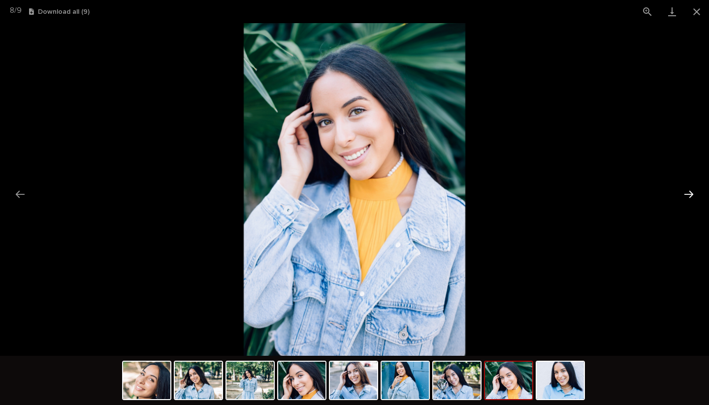
click at [693, 194] on button "Next slide" at bounding box center [688, 194] width 21 height 19
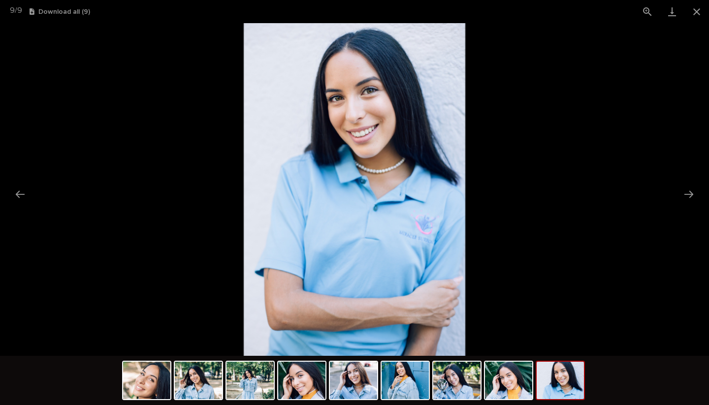
click at [657, 195] on picture at bounding box center [354, 189] width 709 height 333
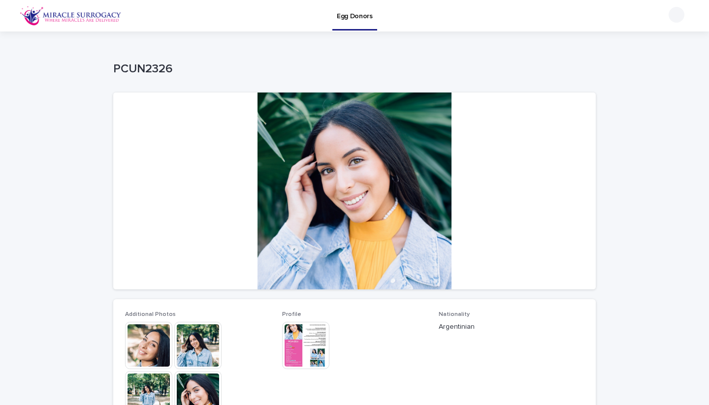
click at [320, 341] on img at bounding box center [305, 345] width 47 height 47
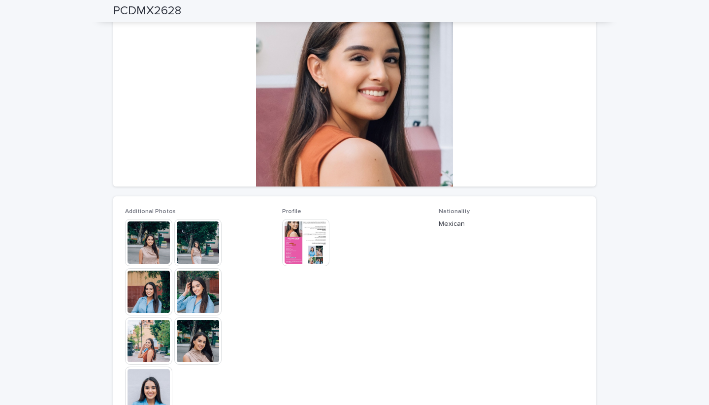
scroll to position [111, 0]
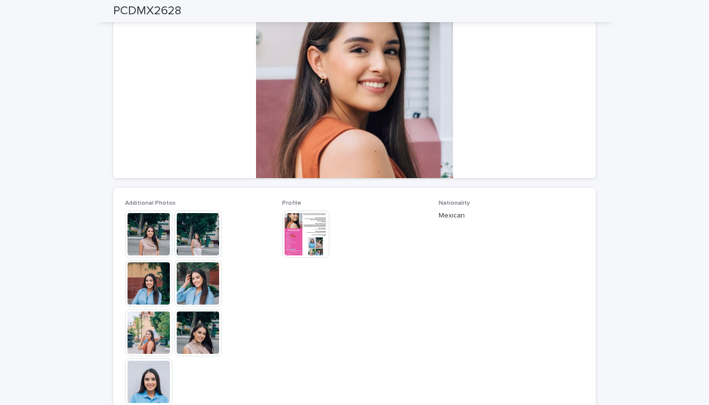
click at [169, 377] on img at bounding box center [148, 381] width 47 height 47
